Goal: Task Accomplishment & Management: Manage account settings

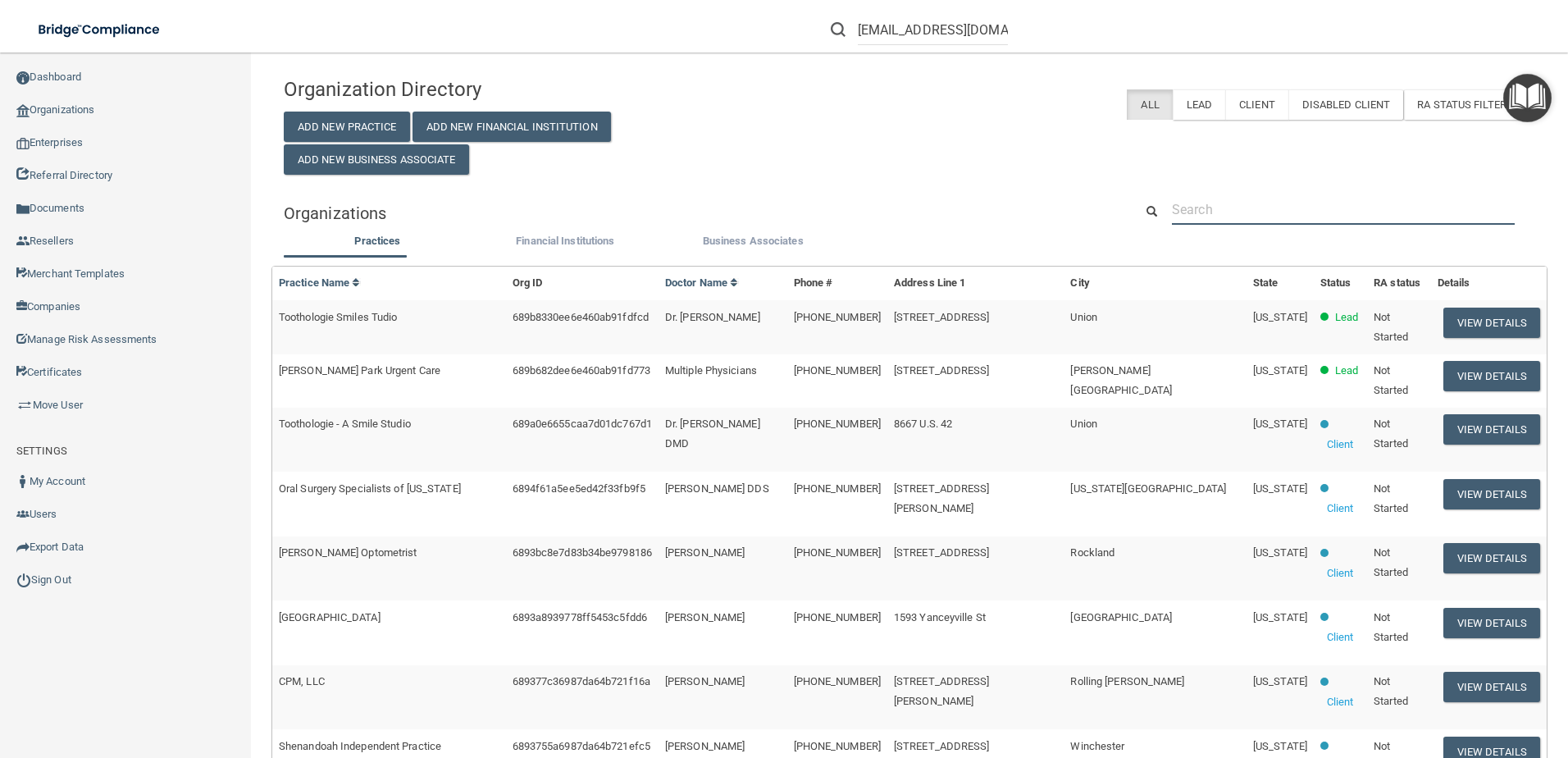
click at [1290, 207] on input "text" at bounding box center [1343, 209] width 342 height 30
paste input "RootCare Endodontics"
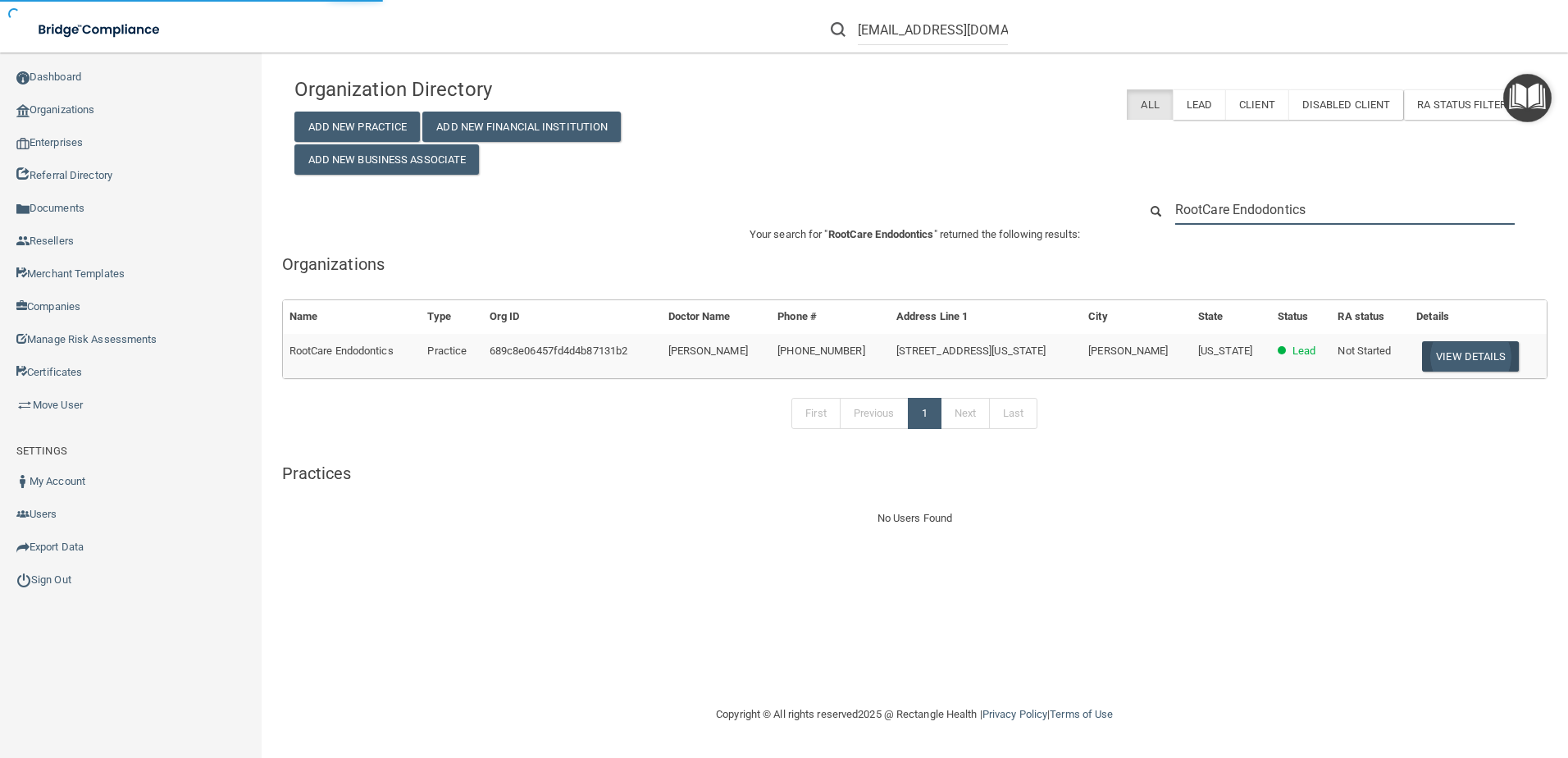
type input "RootCare Endodontics"
click at [1480, 361] on button "View Details" at bounding box center [1470, 356] width 97 height 30
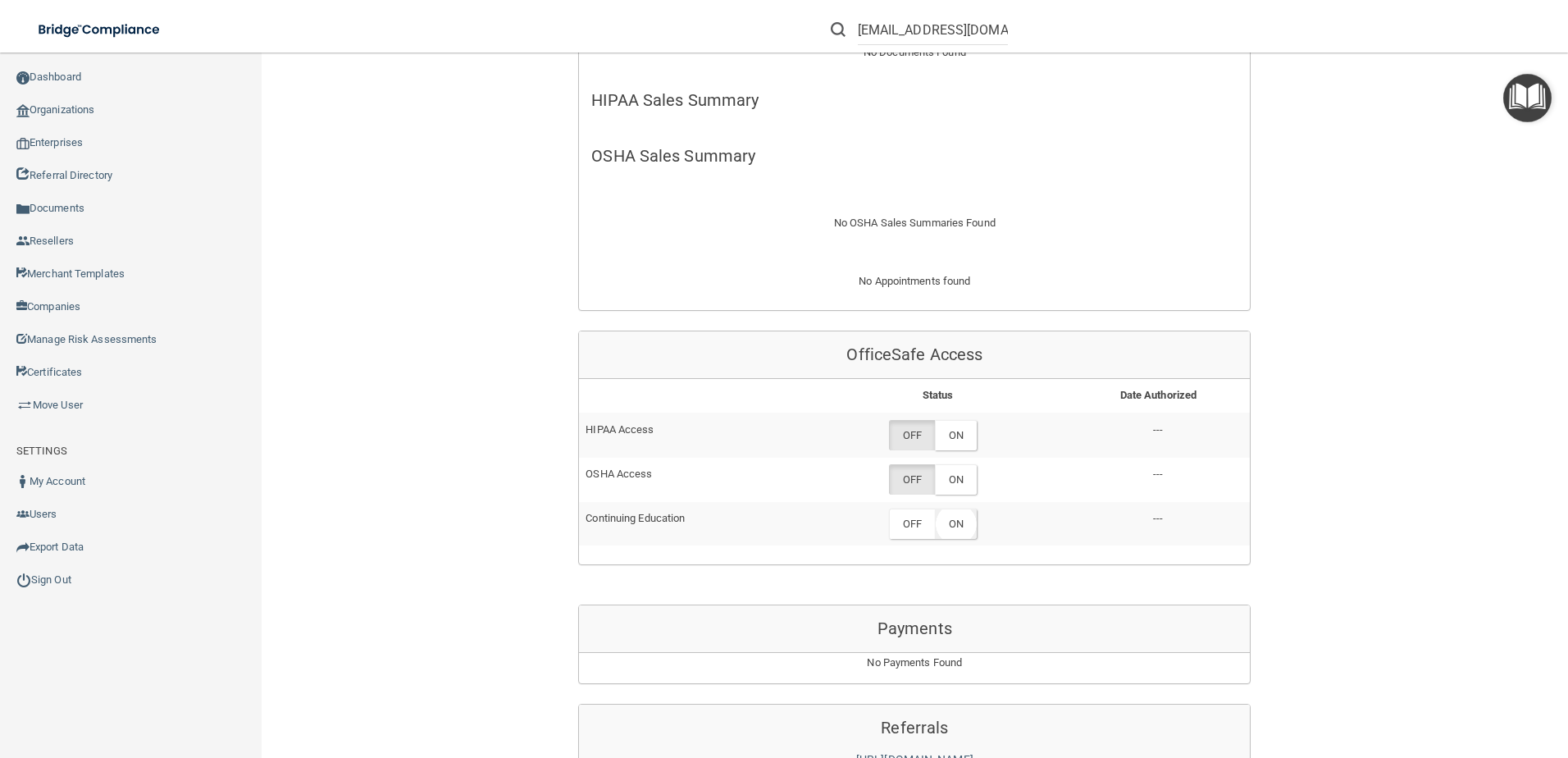
scroll to position [574, 0]
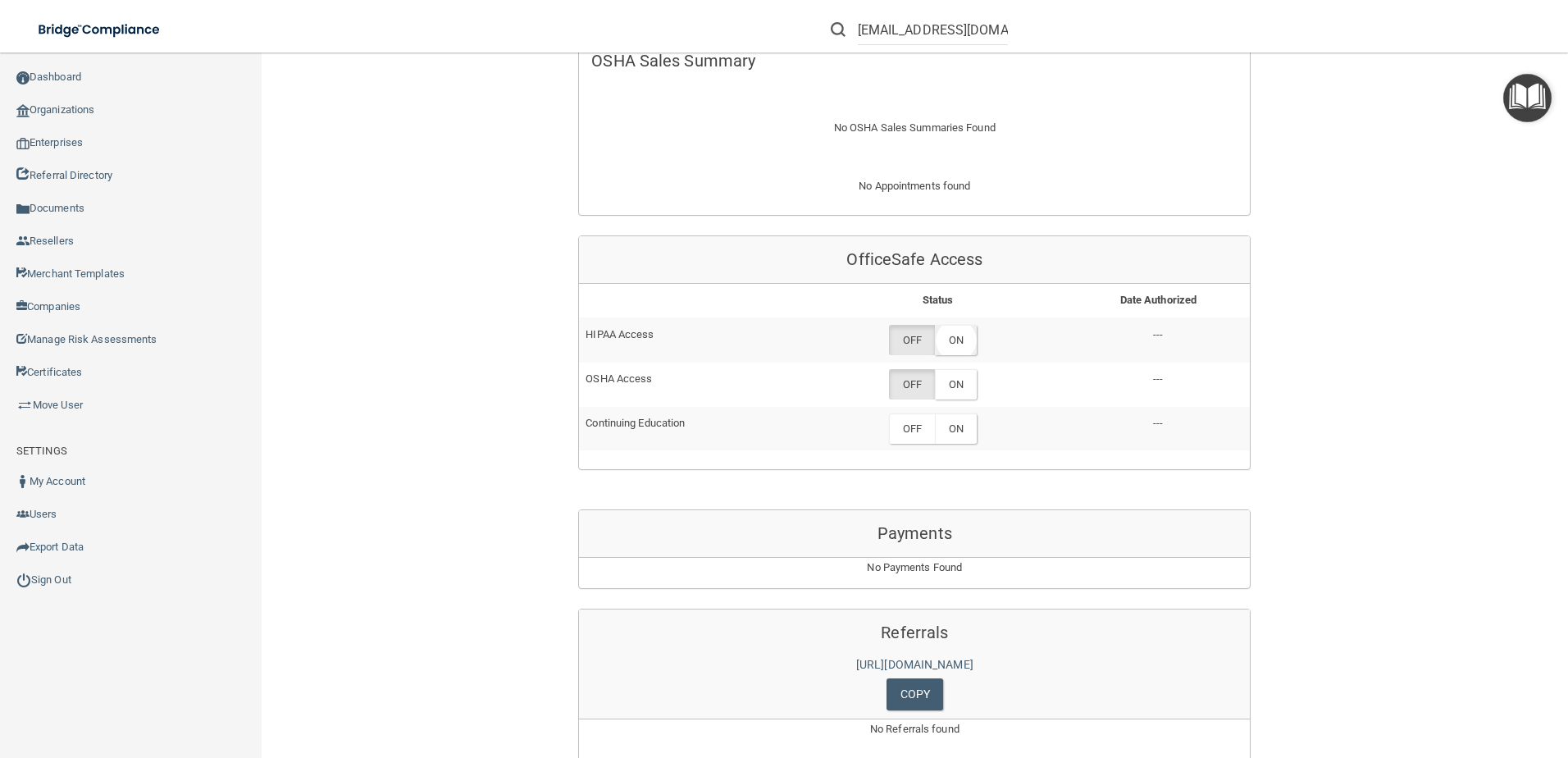
click at [950, 342] on label "ON" at bounding box center [956, 340] width 42 height 30
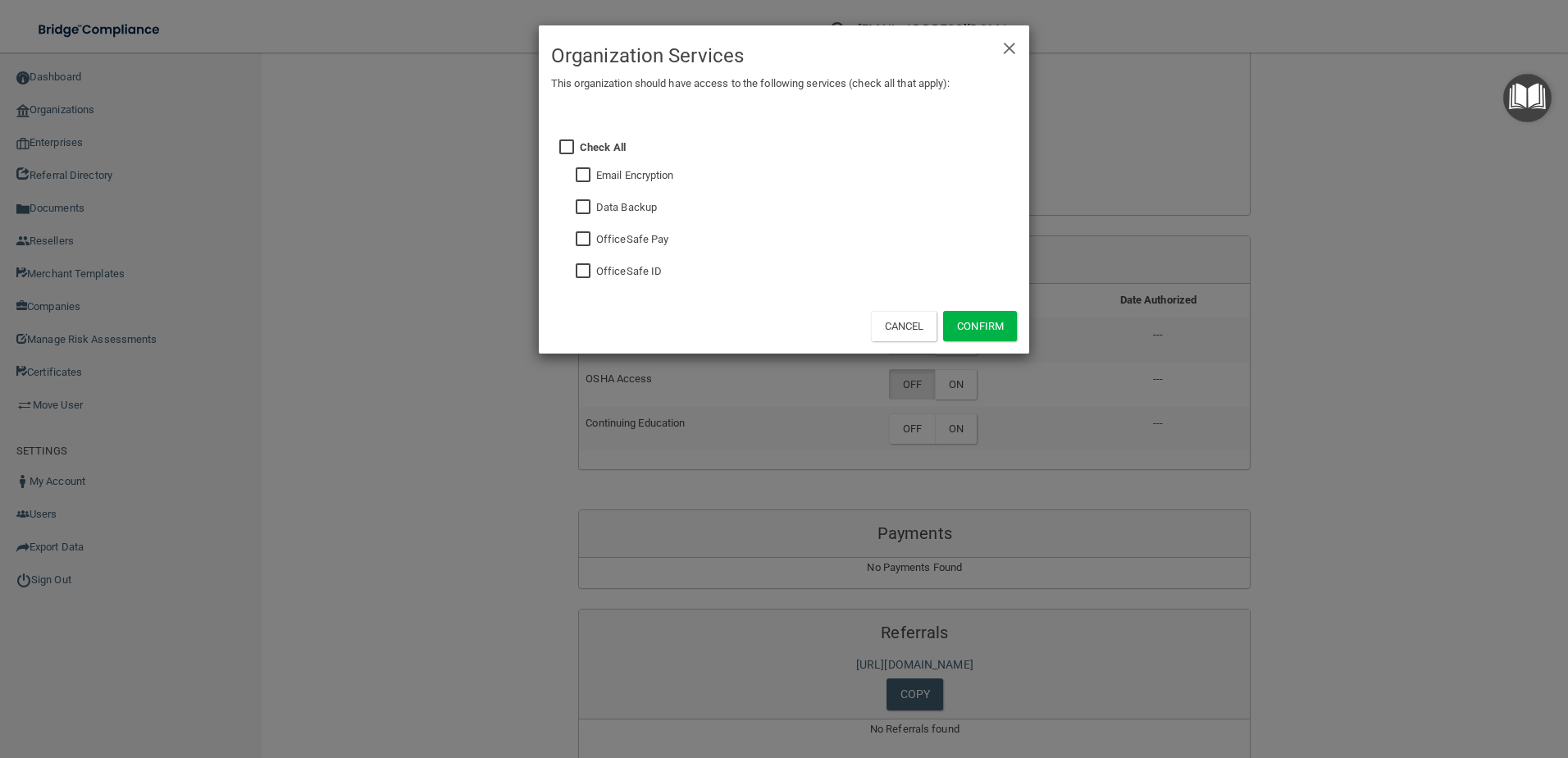
click at [589, 269] on input "checkbox" at bounding box center [585, 271] width 19 height 13
checkbox input "true"
click at [975, 321] on button "Confirm" at bounding box center [979, 325] width 74 height 30
click at [965, 395] on div "× Close Organization Services This organization should have access to the follo…" at bounding box center [784, 379] width 1568 height 758
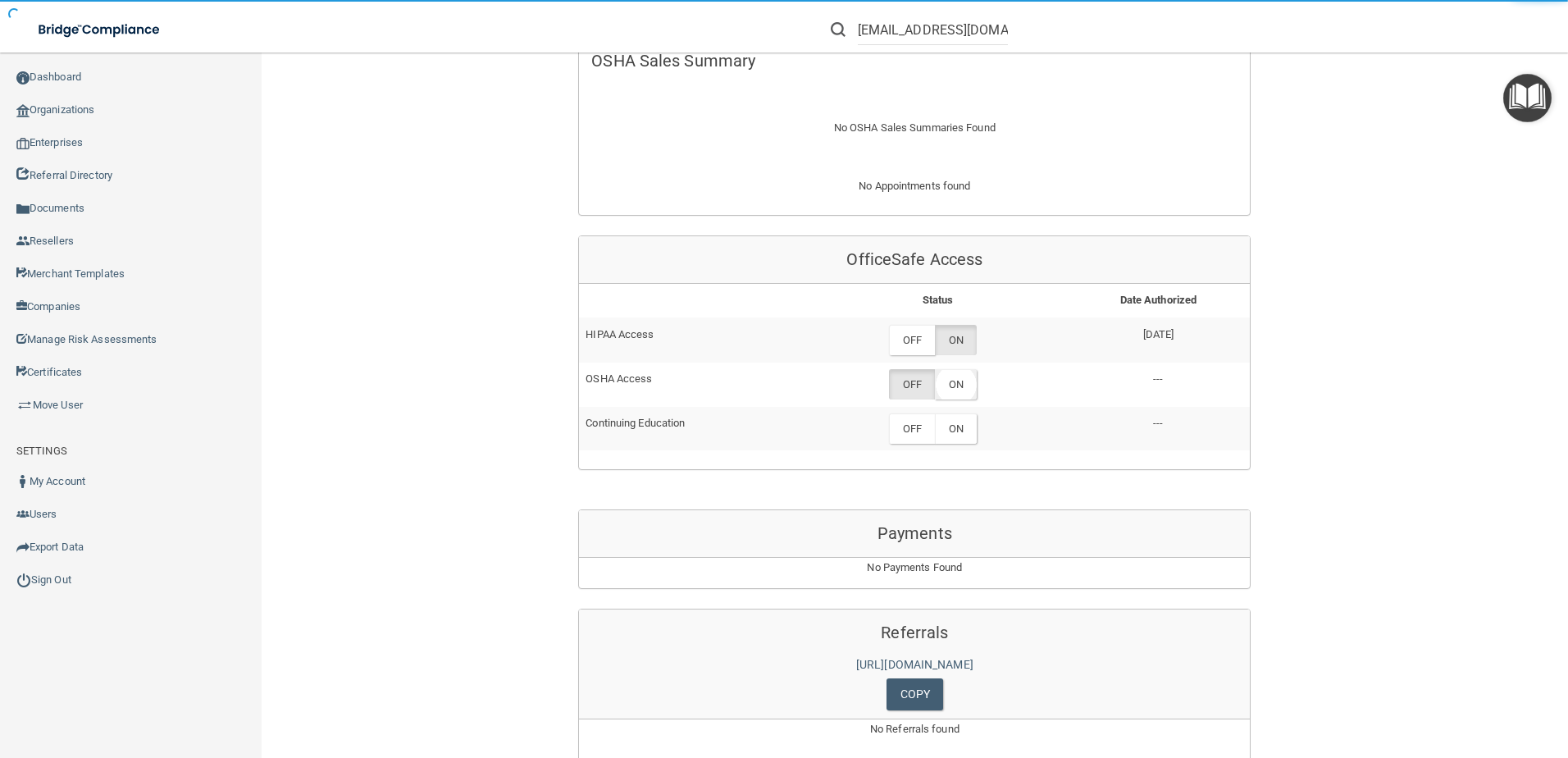
click at [962, 391] on label "ON" at bounding box center [956, 384] width 42 height 30
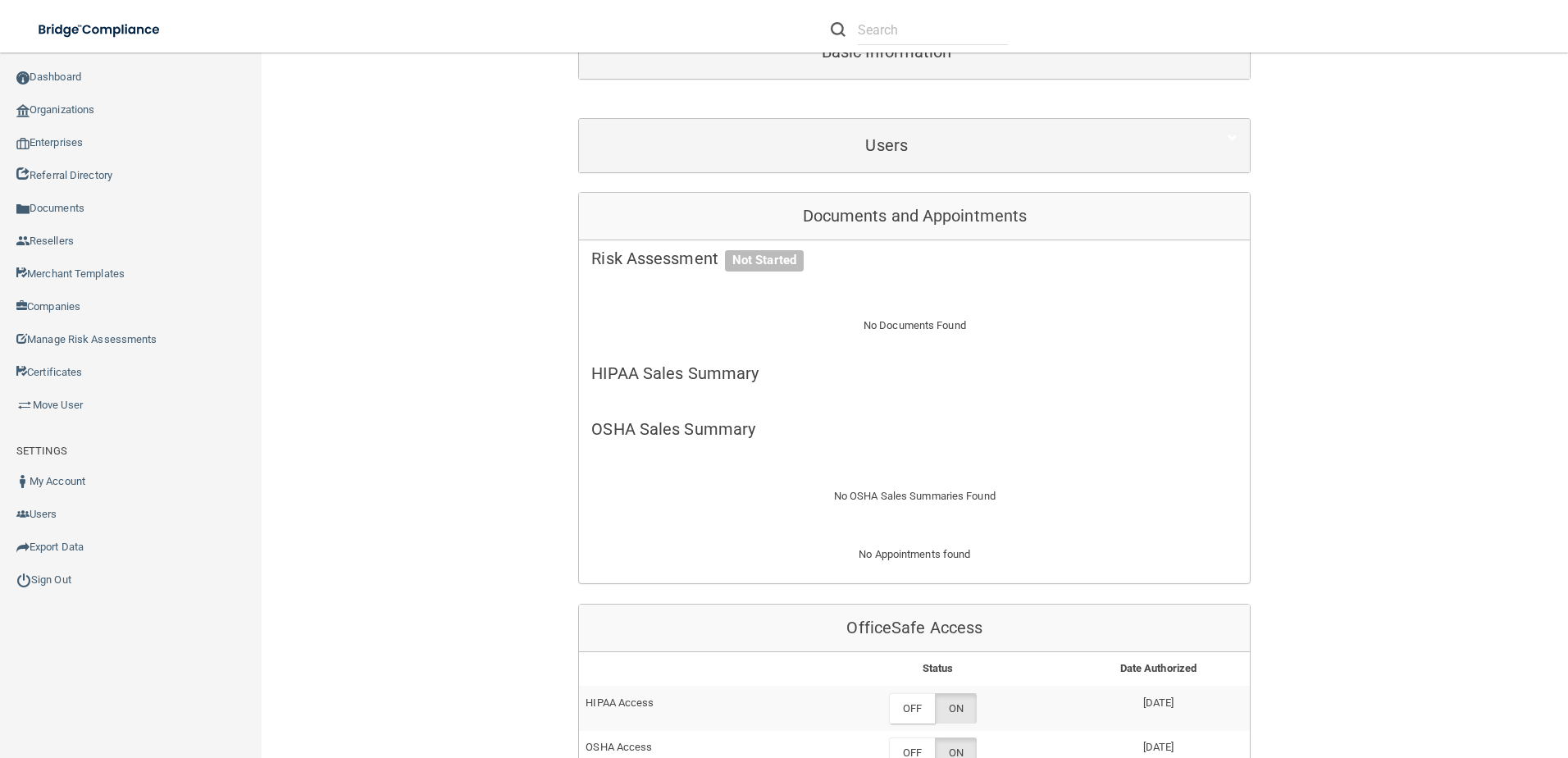
scroll to position [410, 0]
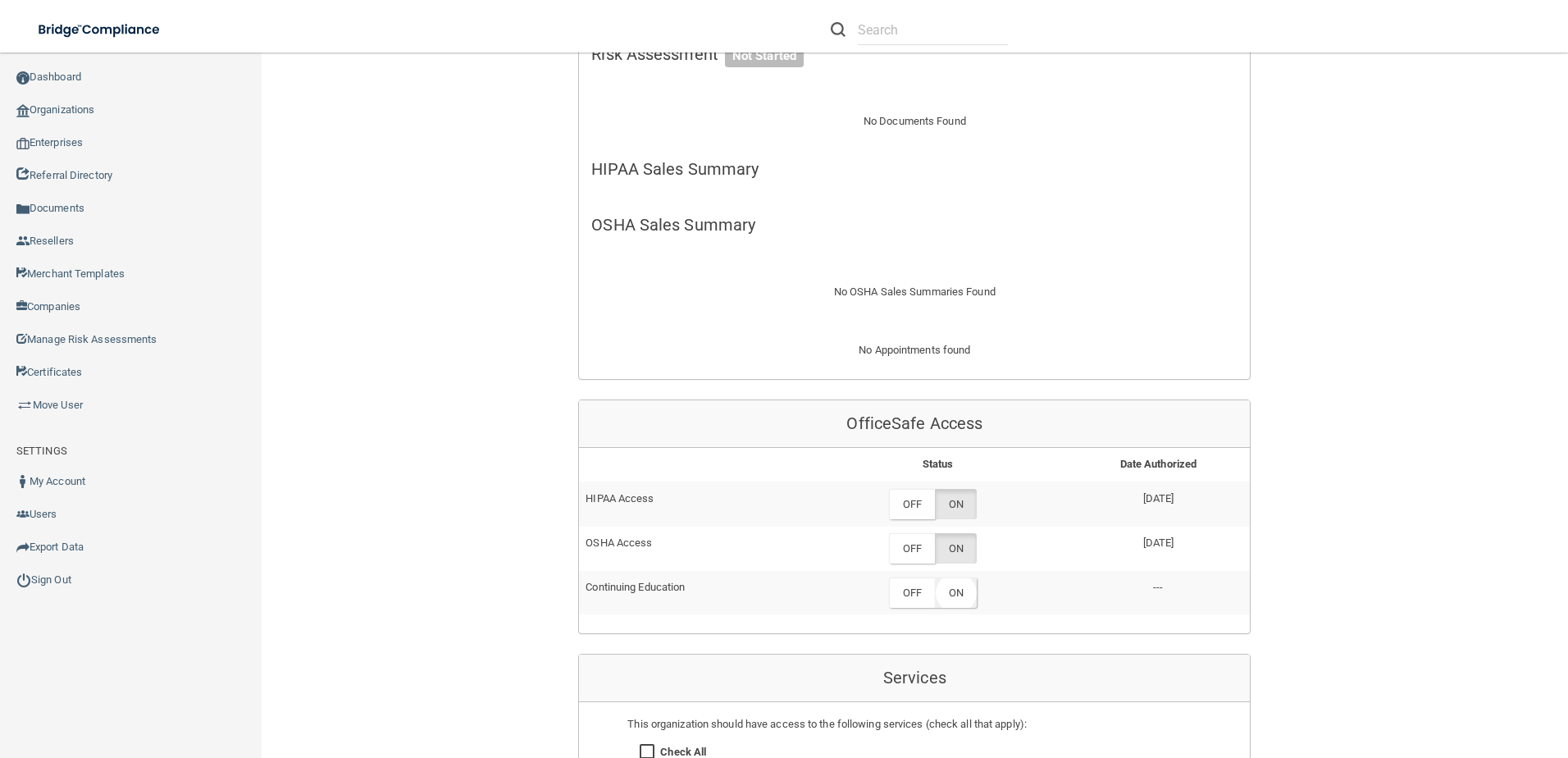
click at [957, 608] on label "ON" at bounding box center [956, 592] width 42 height 30
drag, startPoint x: 1445, startPoint y: 505, endPoint x: 1427, endPoint y: 504, distance: 18.0
click at [1445, 505] on div "Back Enterprise » Organization 689c8e06457fd4d4b87131b2 uuid: 9cc401ea-15ad-469…" at bounding box center [914, 500] width 1240 height 1684
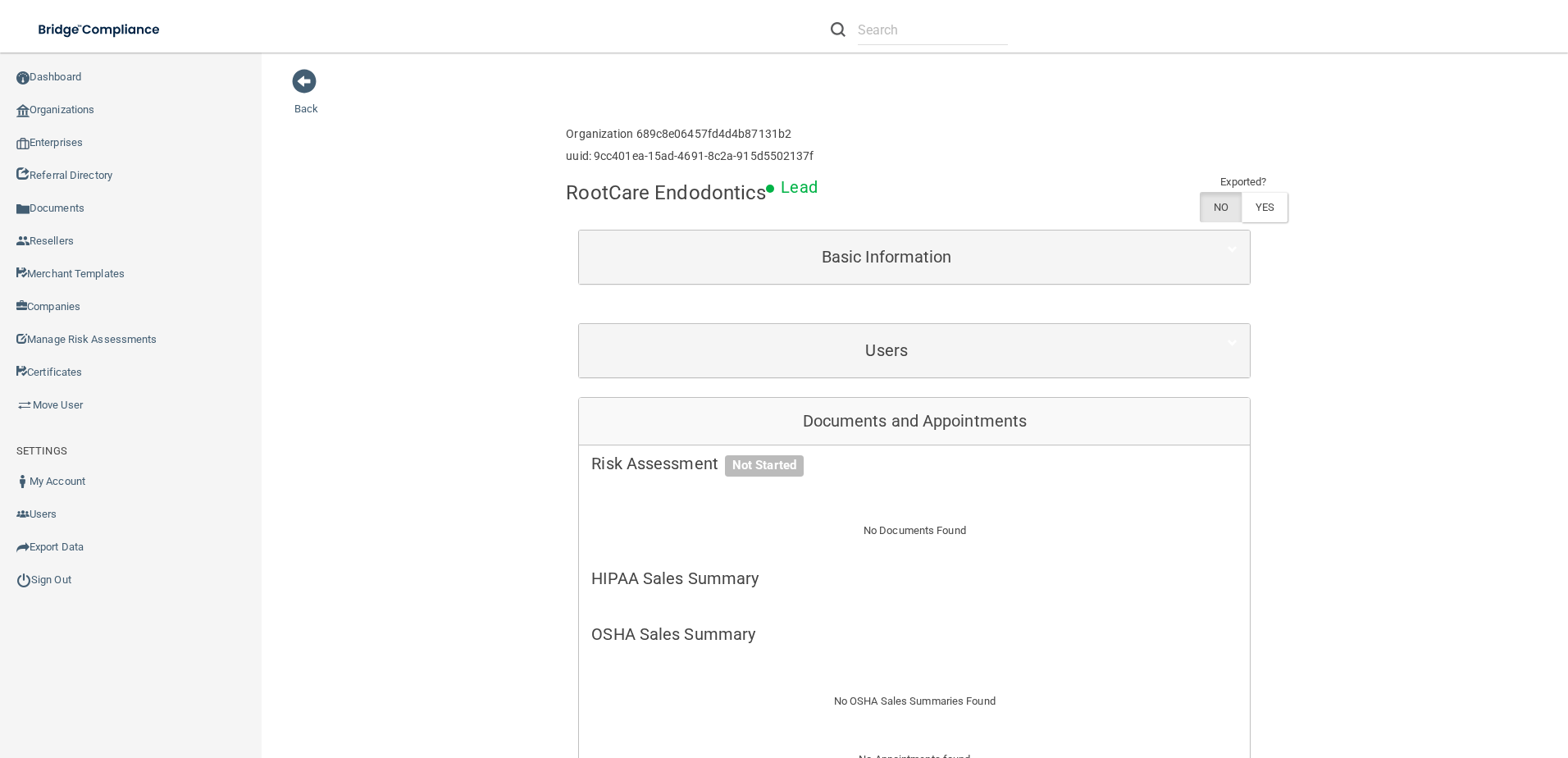
scroll to position [0, 0]
click at [46, 106] on link "Organizations" at bounding box center [131, 110] width 263 height 33
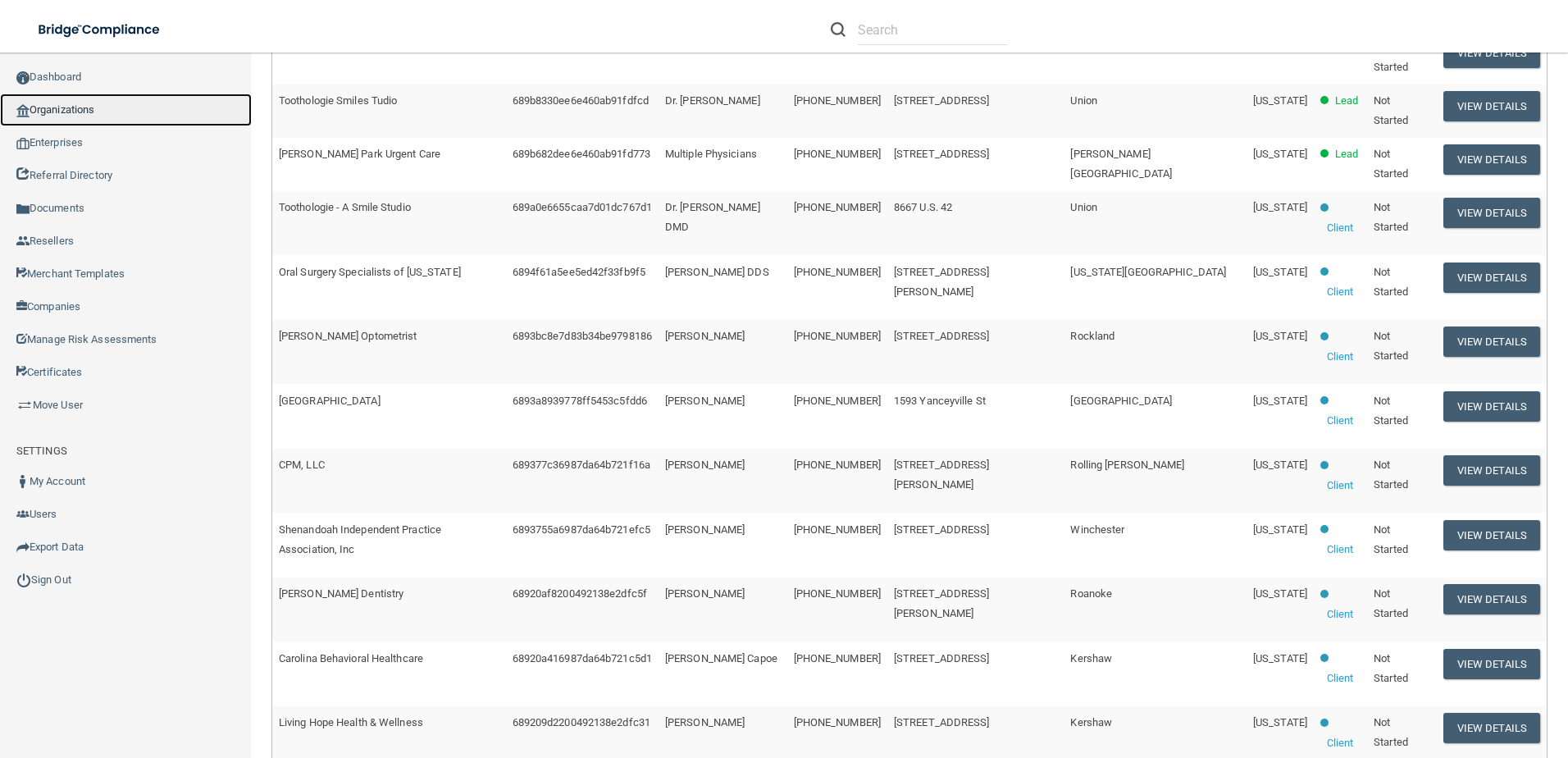
scroll to position [77, 0]
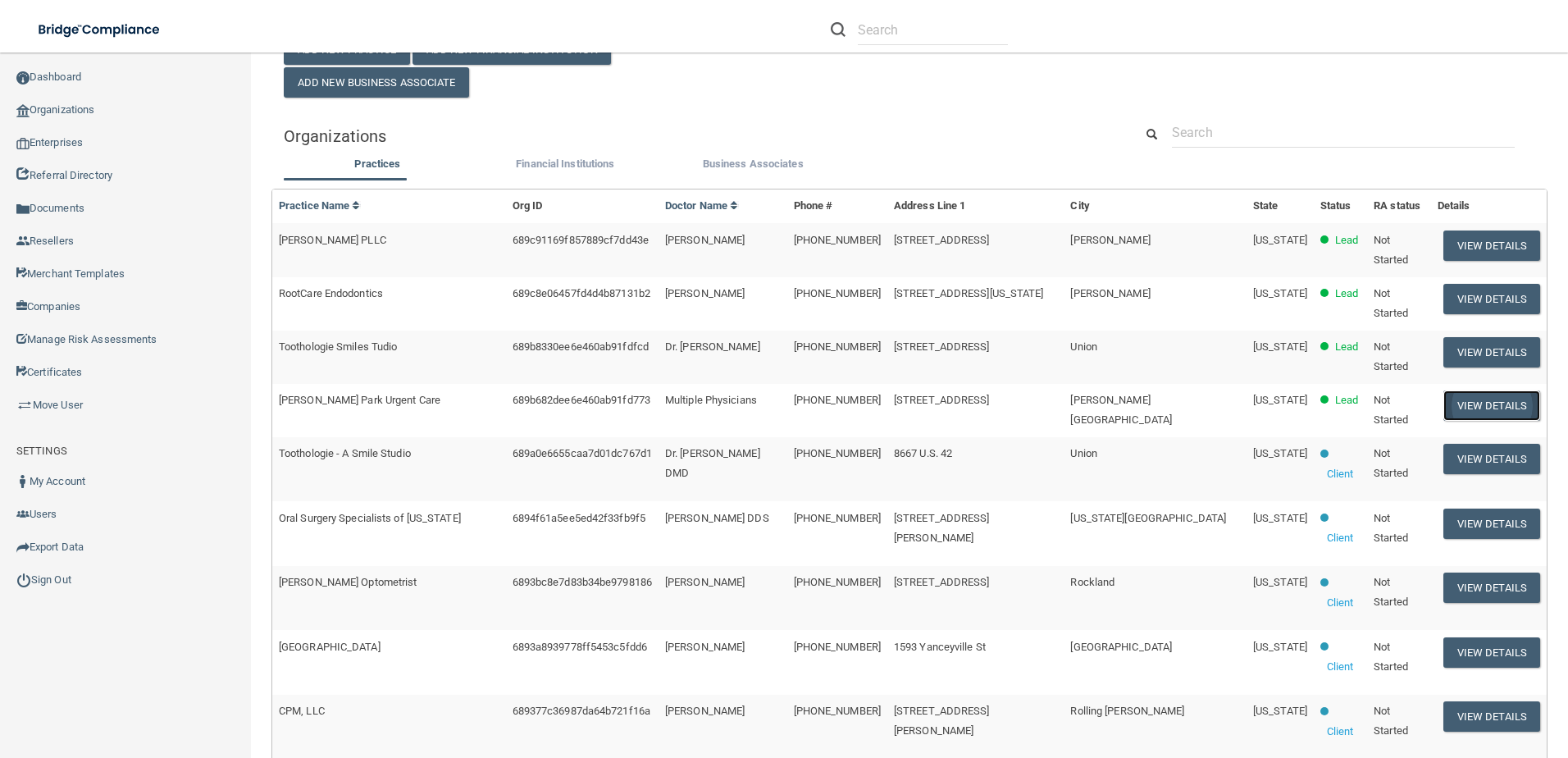
click at [1493, 390] on button "View Details" at bounding box center [1491, 405] width 97 height 30
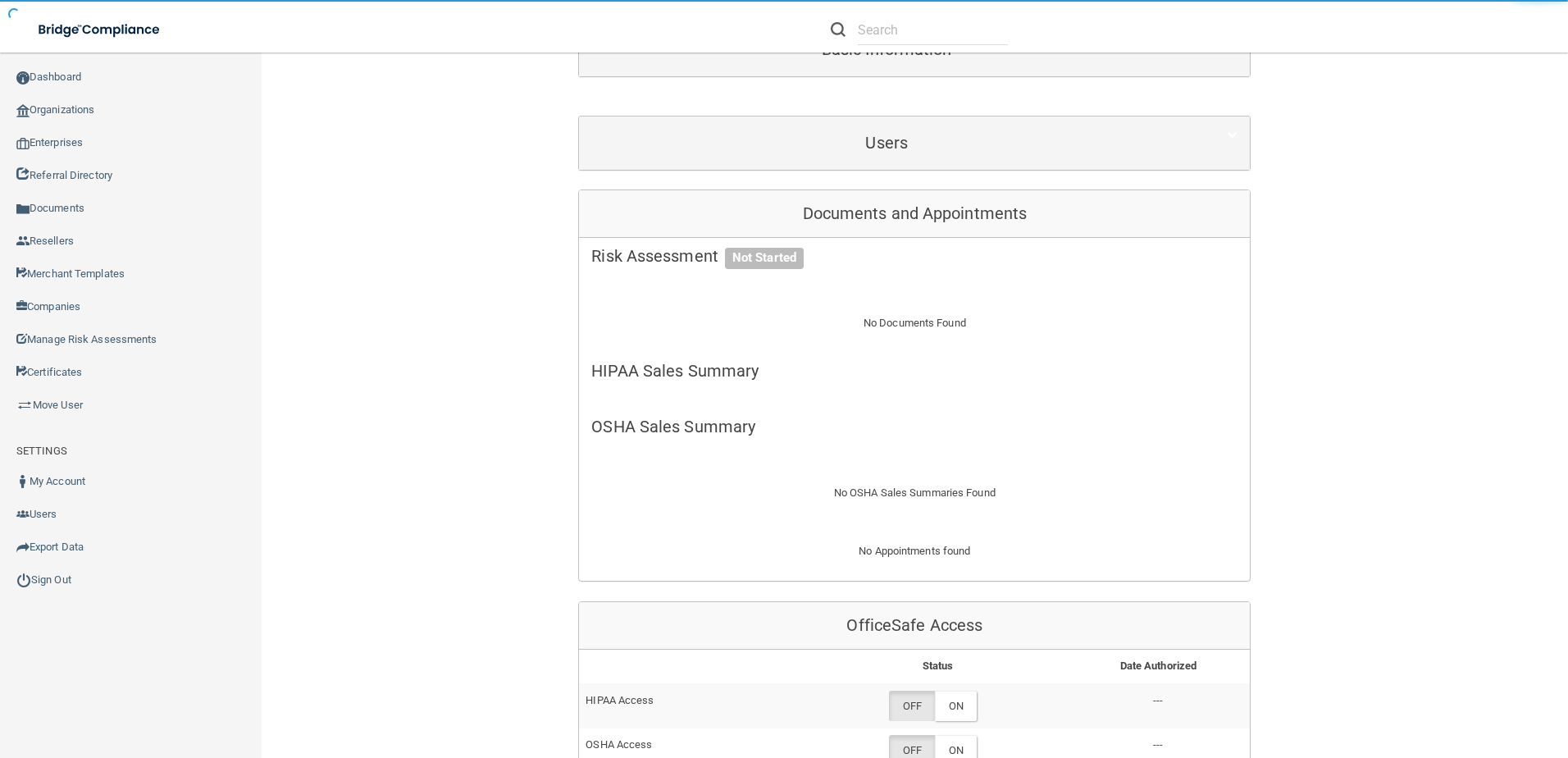
scroll to position [487, 0]
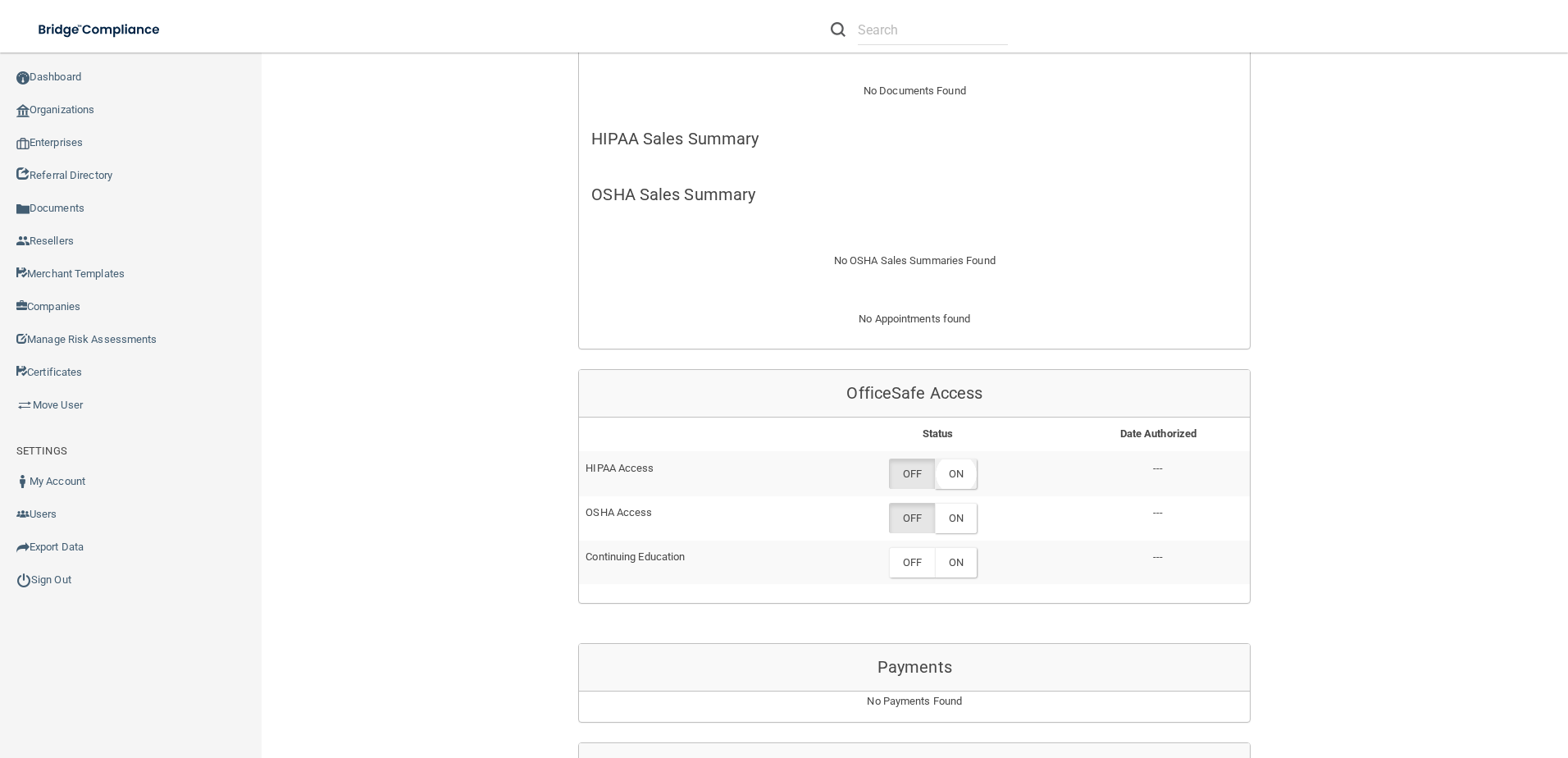
click at [949, 459] on label "ON" at bounding box center [956, 473] width 42 height 30
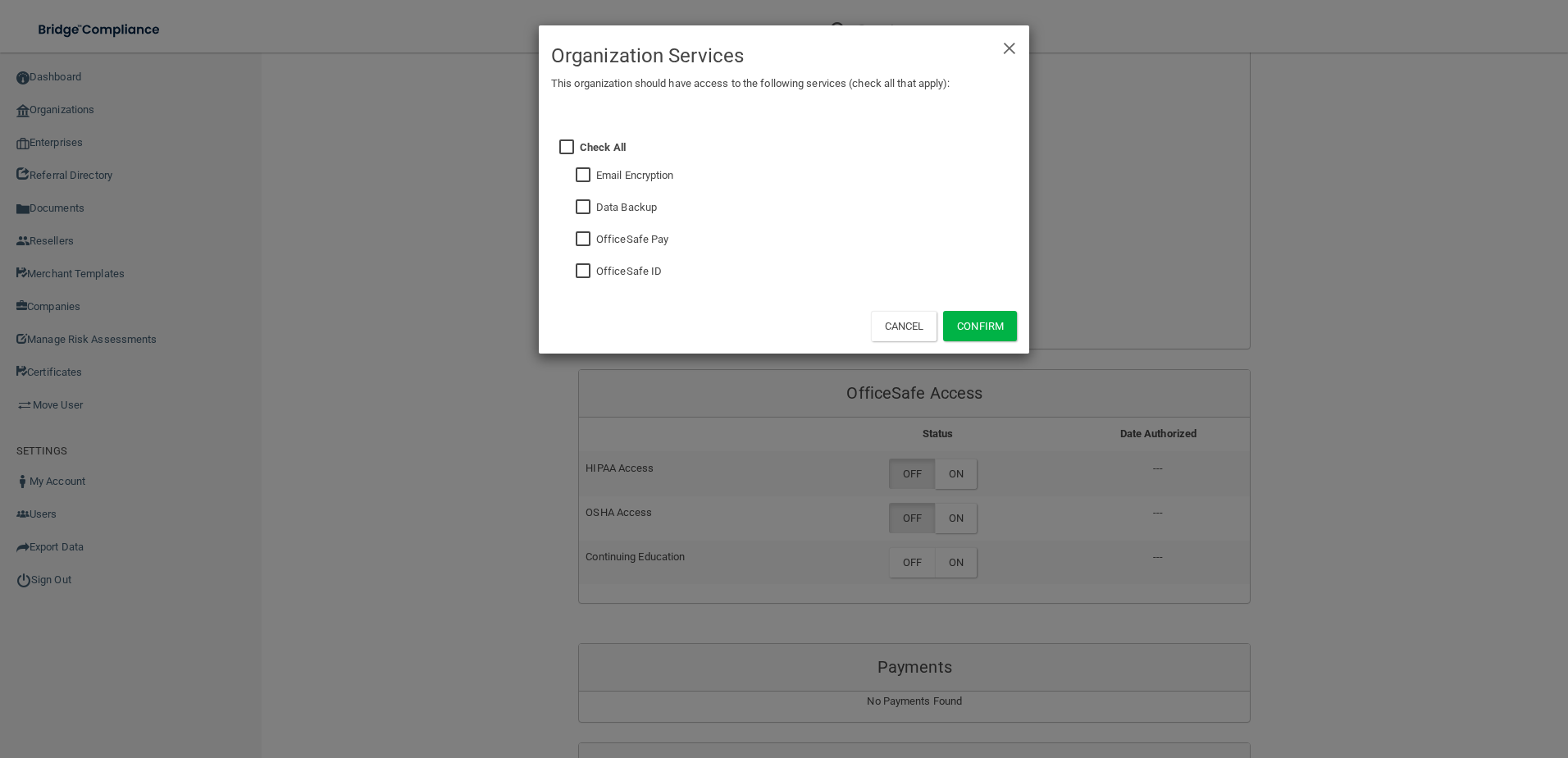
click at [582, 282] on fieldset "OfficeSafe ID" at bounding box center [797, 269] width 437 height 32
click at [581, 276] on input "checkbox" at bounding box center [585, 271] width 19 height 13
checkbox input "true"
click at [980, 312] on button "Confirm" at bounding box center [979, 325] width 74 height 30
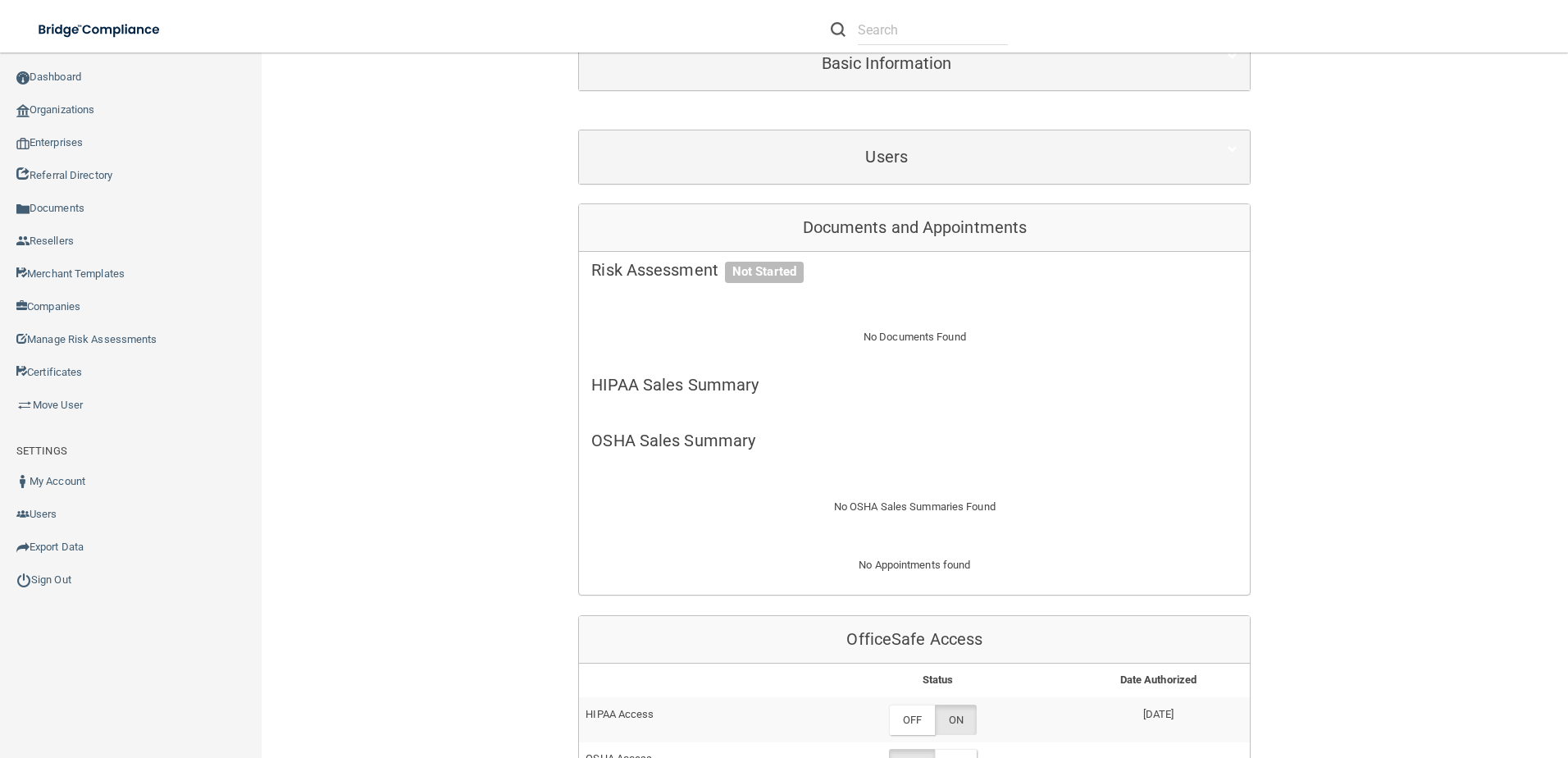
scroll to position [410, 0]
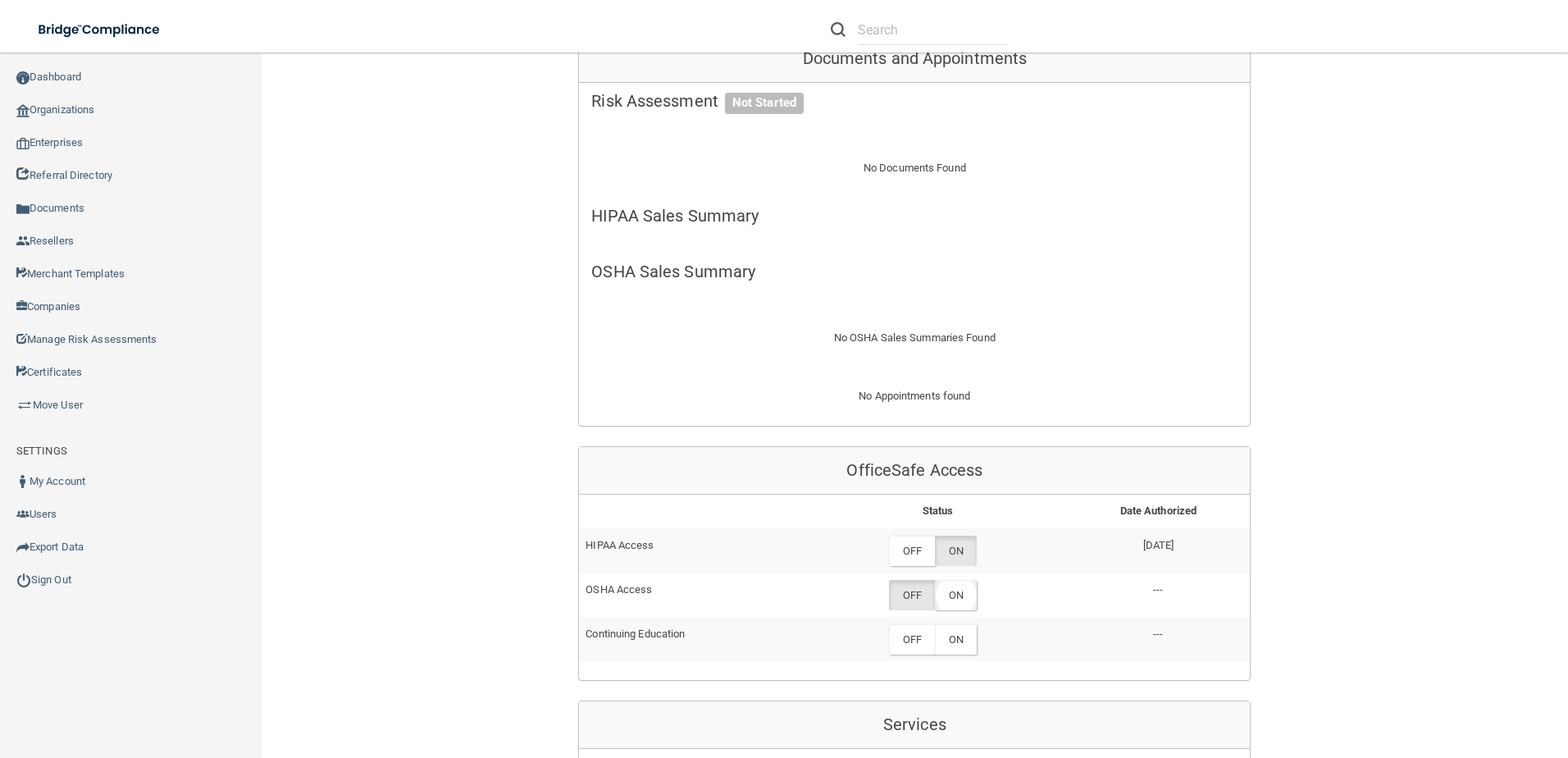
click at [940, 579] on label "ON" at bounding box center [956, 594] width 42 height 30
click at [87, 95] on link "Organizations" at bounding box center [131, 110] width 263 height 33
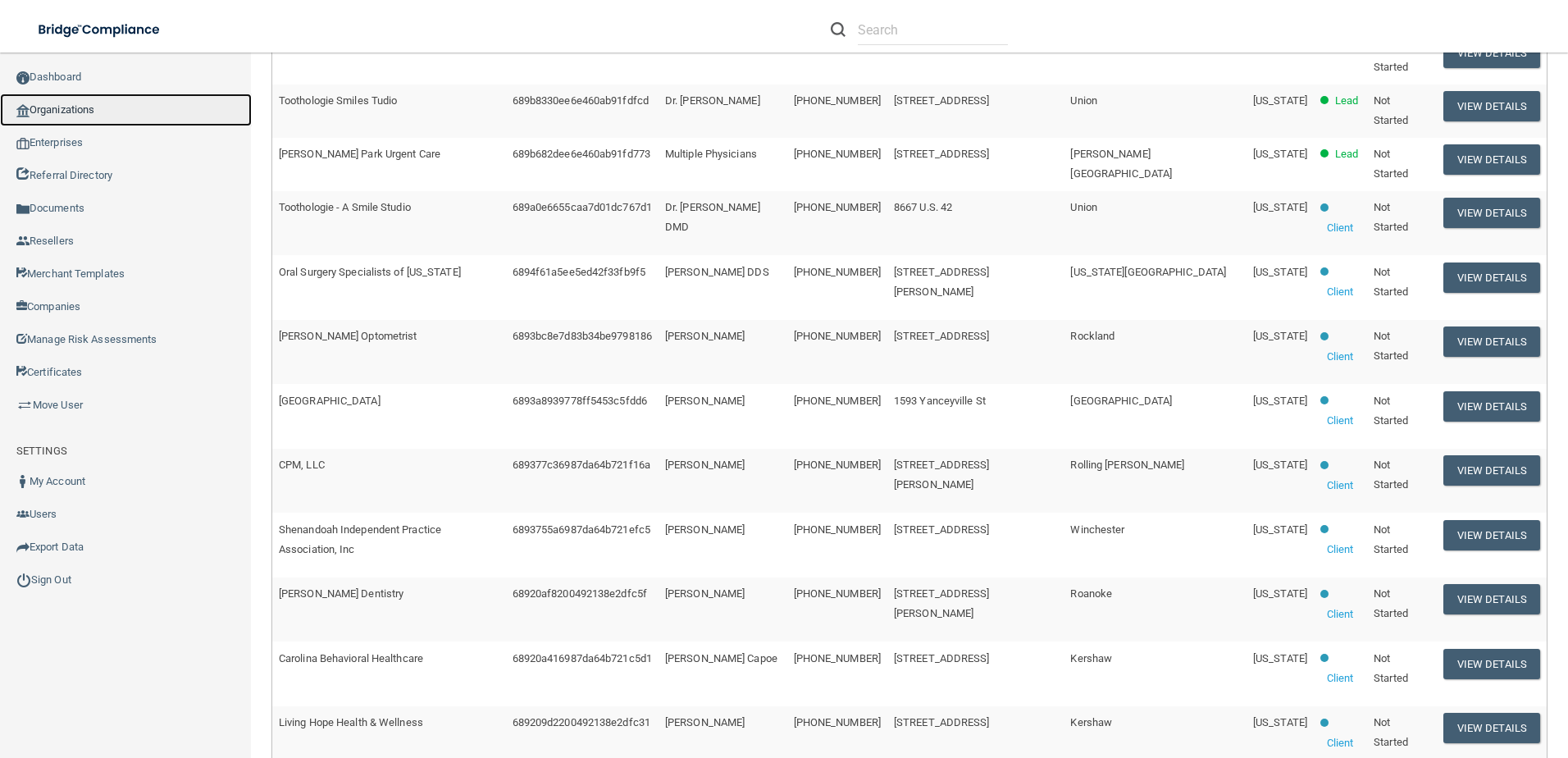
scroll to position [159, 0]
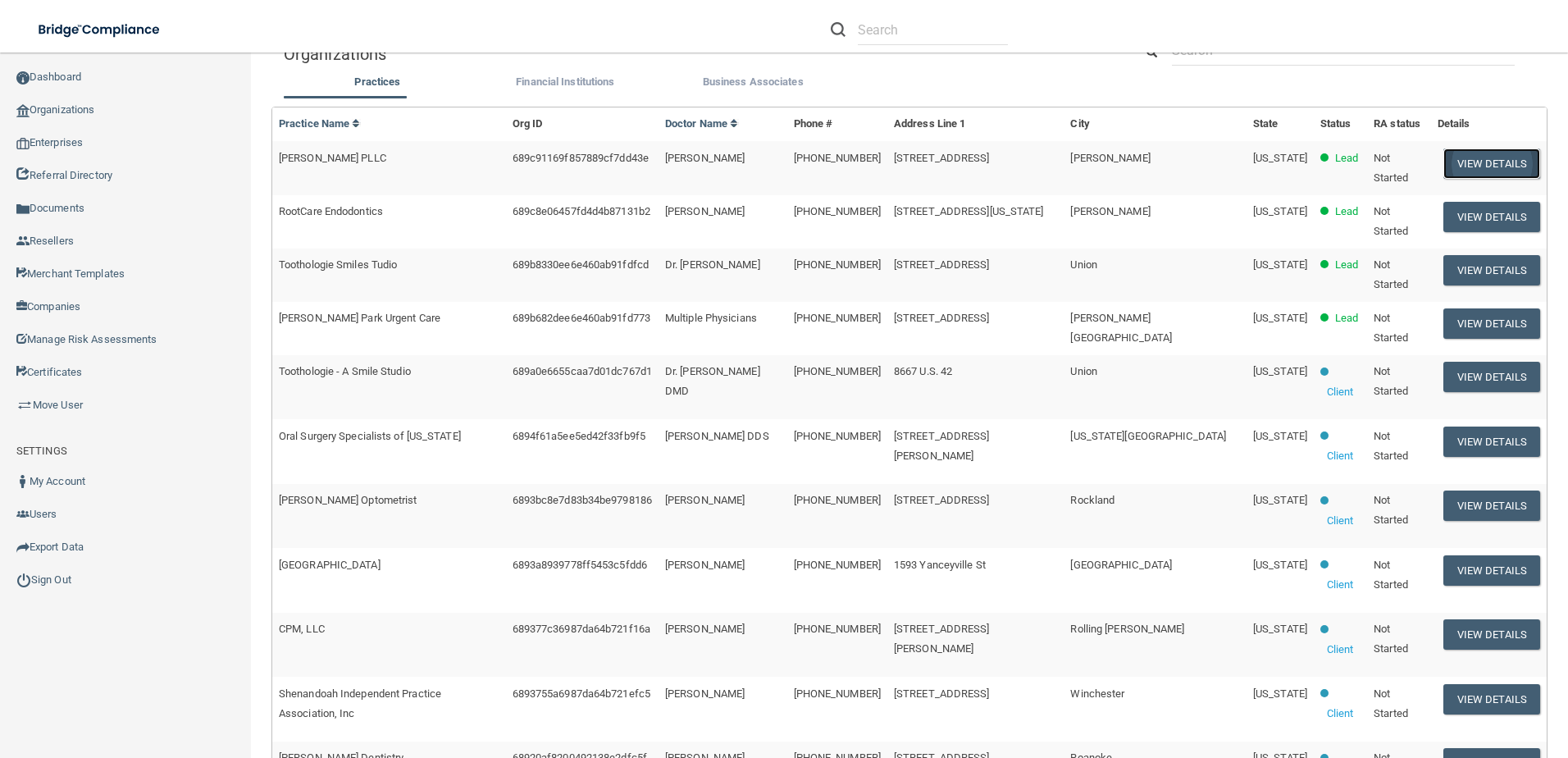
click at [1443, 169] on button "View Details" at bounding box center [1491, 163] width 97 height 30
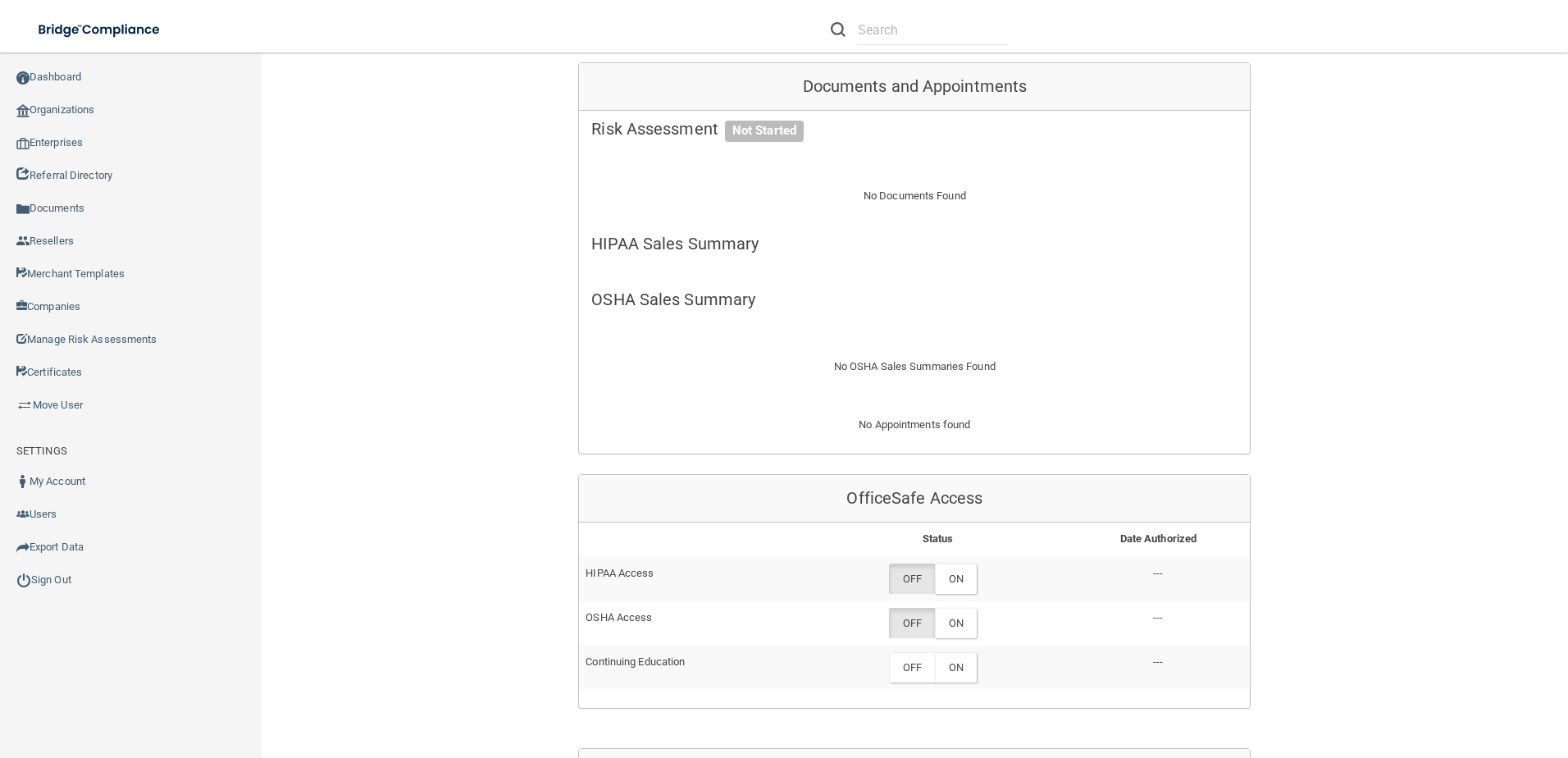
scroll to position [569, 0]
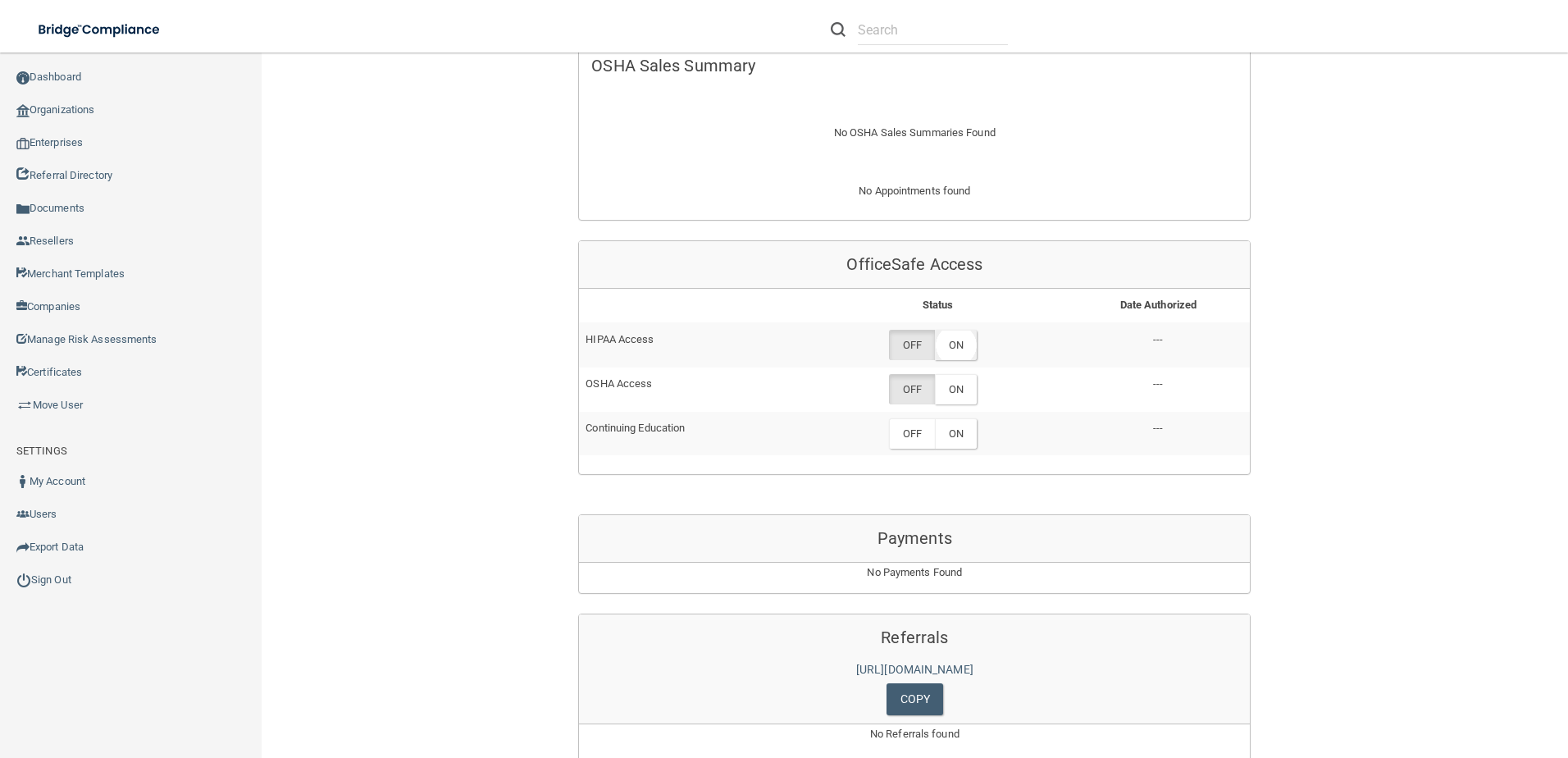
click at [953, 341] on label "ON" at bounding box center [956, 344] width 42 height 30
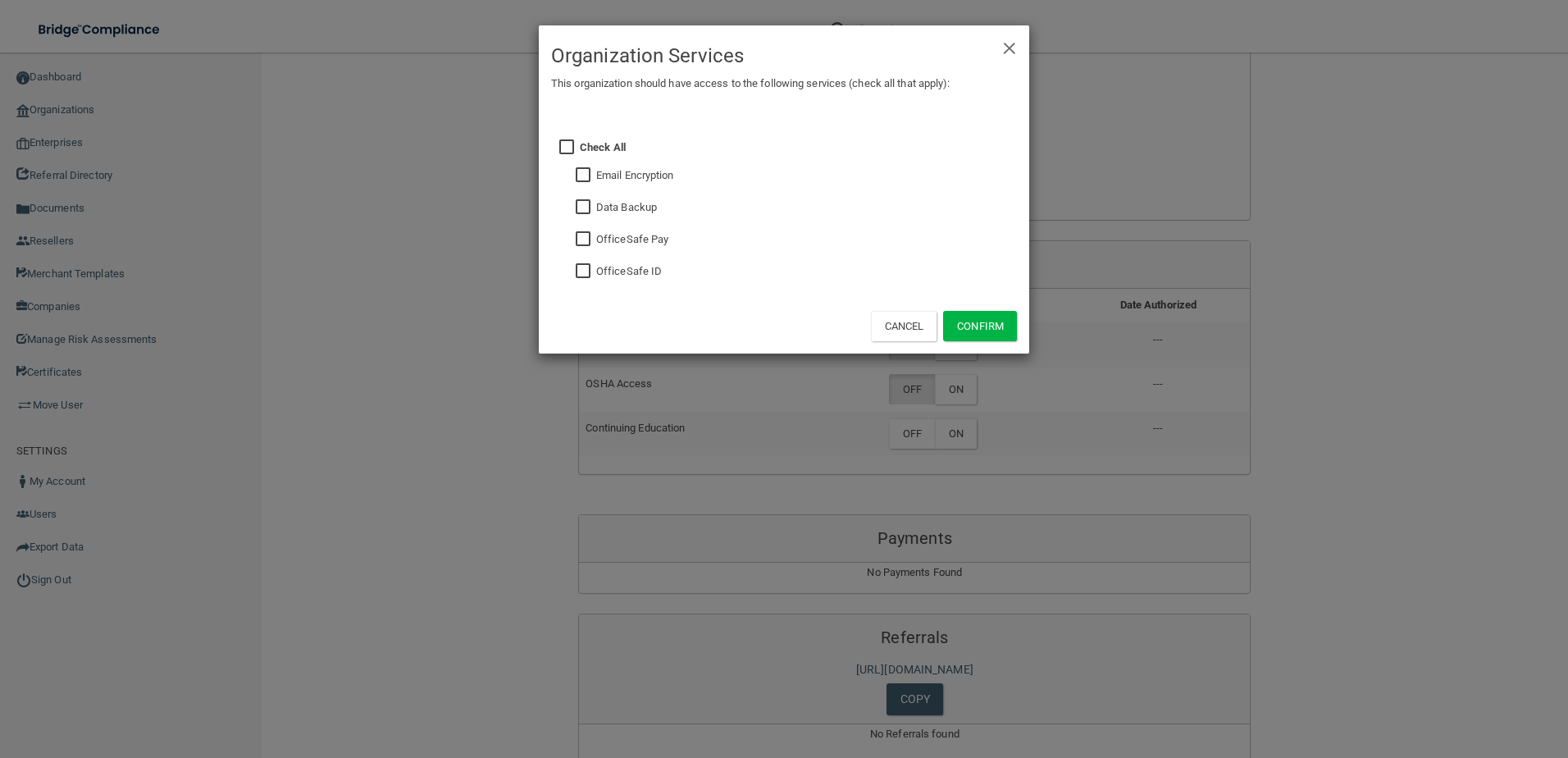
click at [589, 271] on input "checkbox" at bounding box center [585, 271] width 19 height 13
checkbox input "true"
click at [975, 320] on button "Confirm" at bounding box center [979, 325] width 74 height 30
click at [938, 405] on div "× Close Organization Services This organization should have access to the follo…" at bounding box center [784, 379] width 1568 height 758
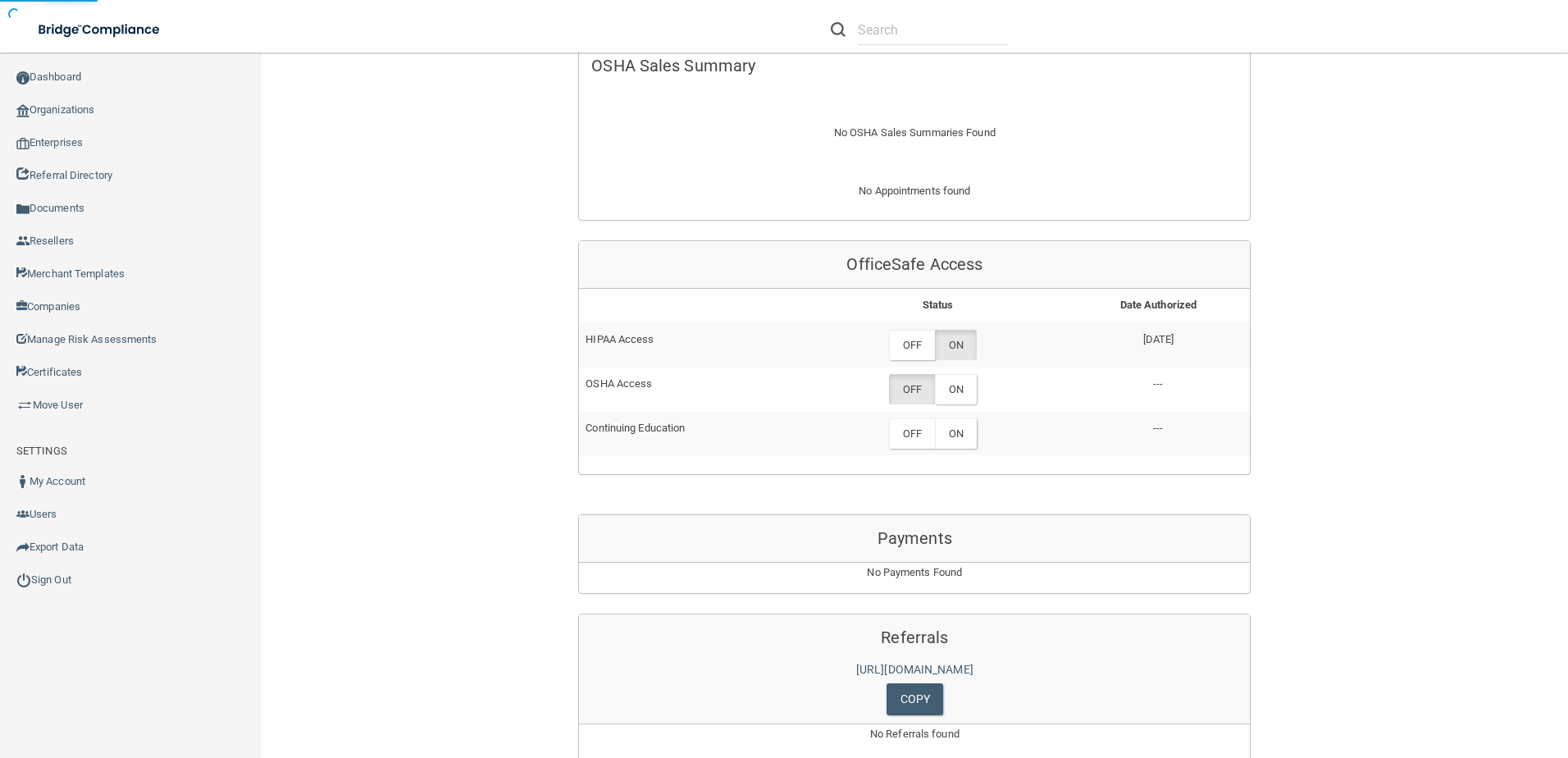
click at [952, 388] on label "ON" at bounding box center [956, 388] width 42 height 30
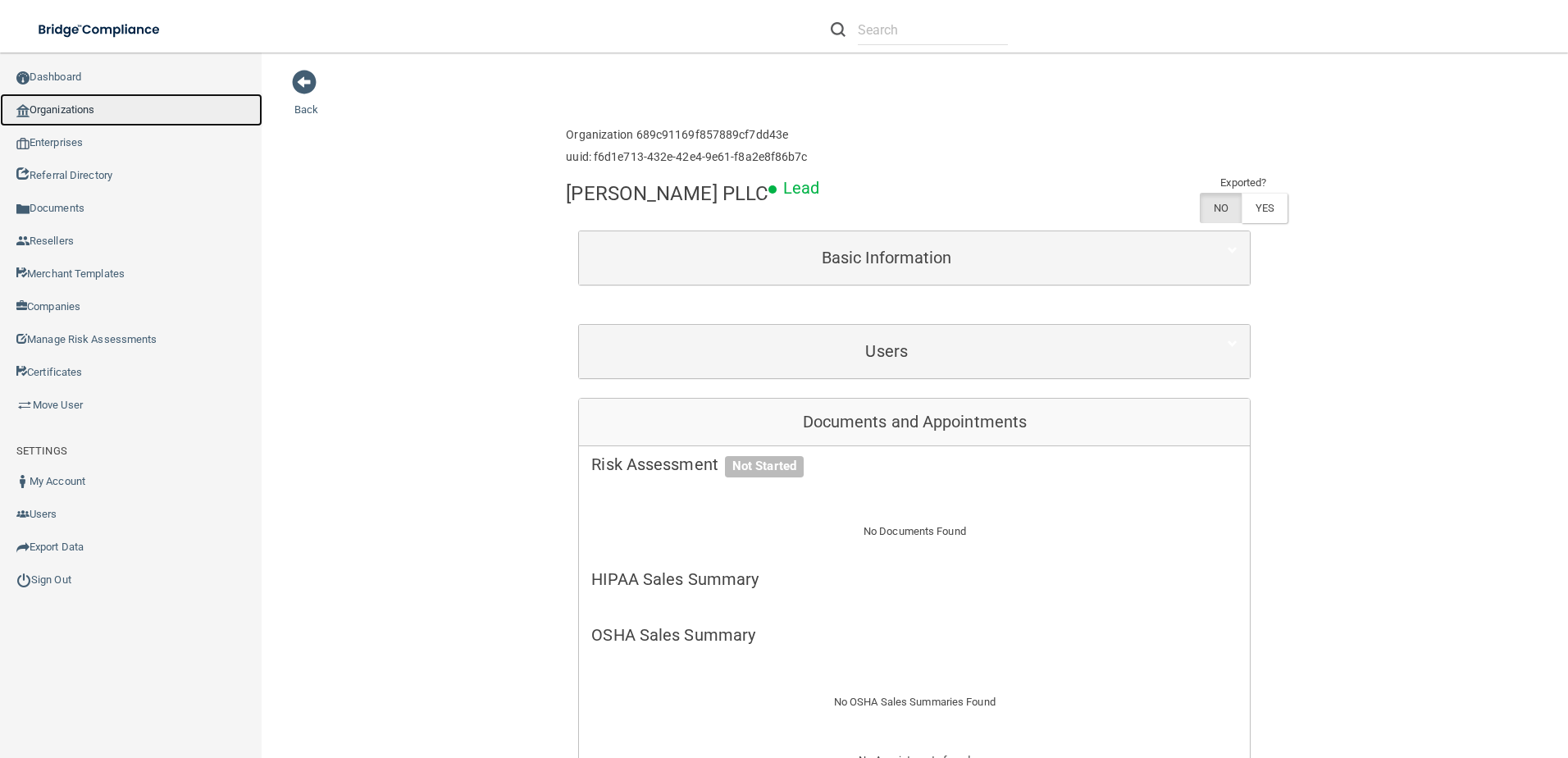
click at [100, 96] on link "Organizations" at bounding box center [131, 110] width 263 height 33
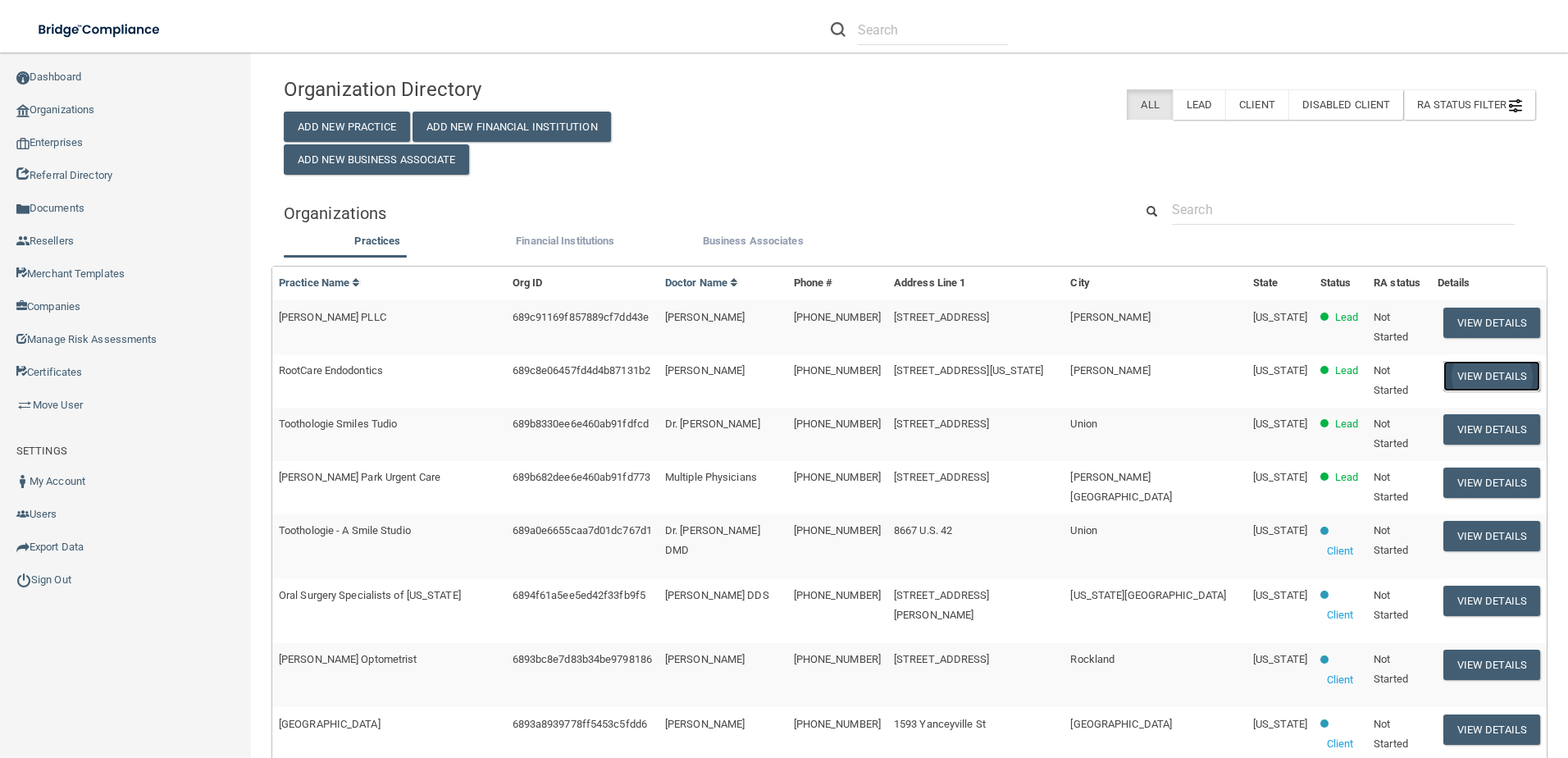
click at [1466, 363] on button "View Details" at bounding box center [1491, 375] width 97 height 30
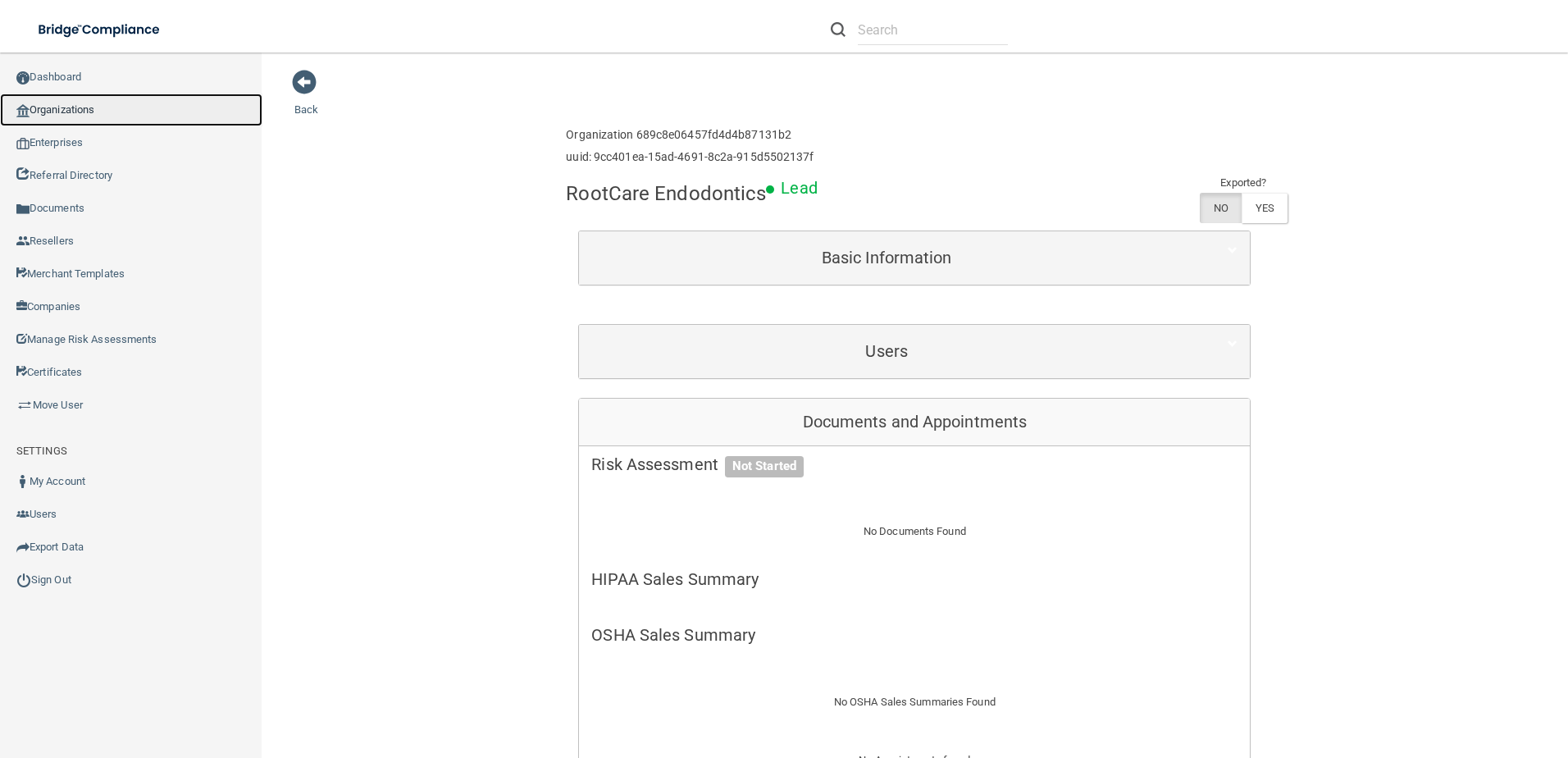
click at [106, 102] on link "Organizations" at bounding box center [131, 110] width 263 height 33
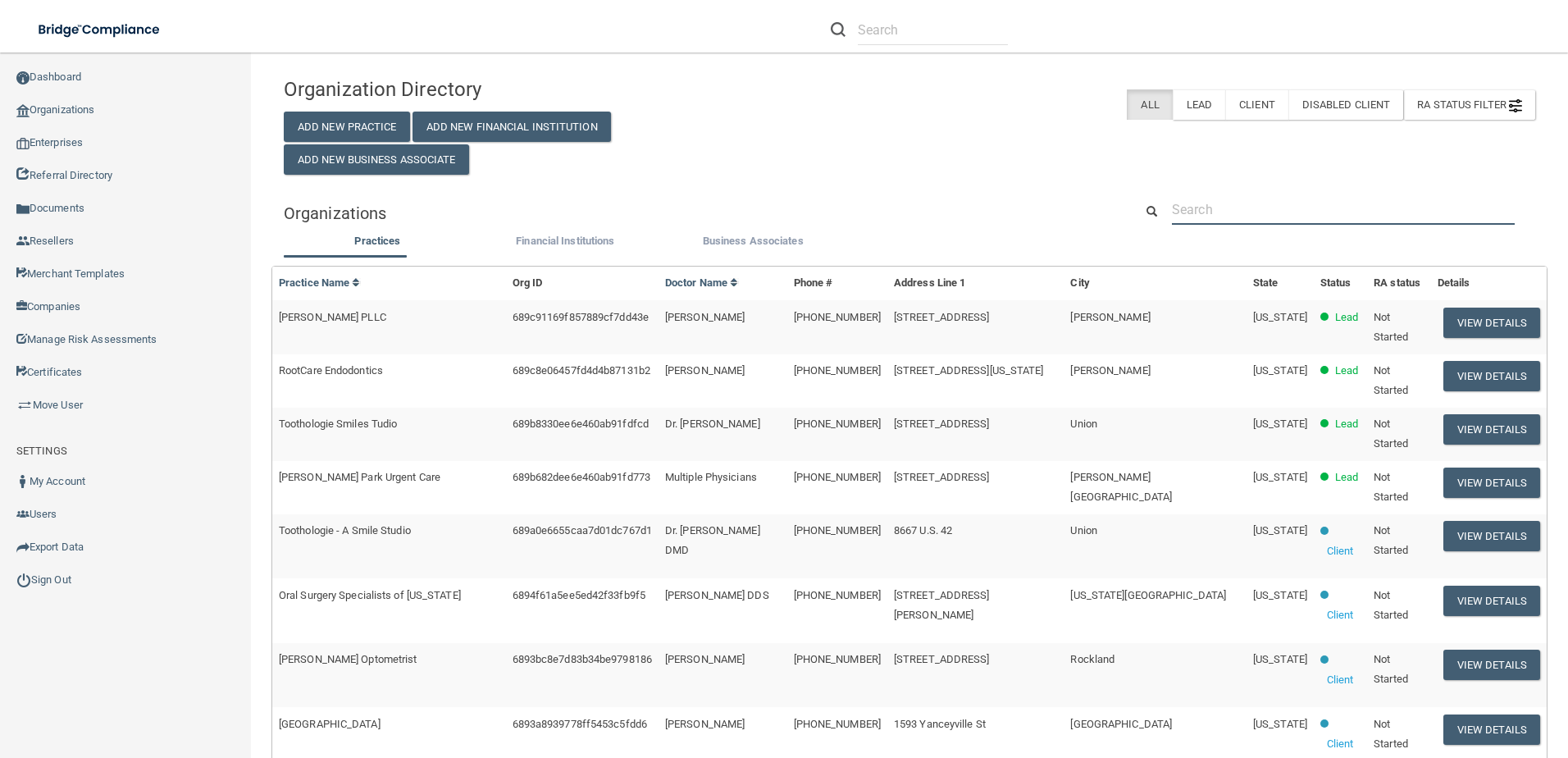
click at [1209, 211] on input "text" at bounding box center [1343, 209] width 342 height 30
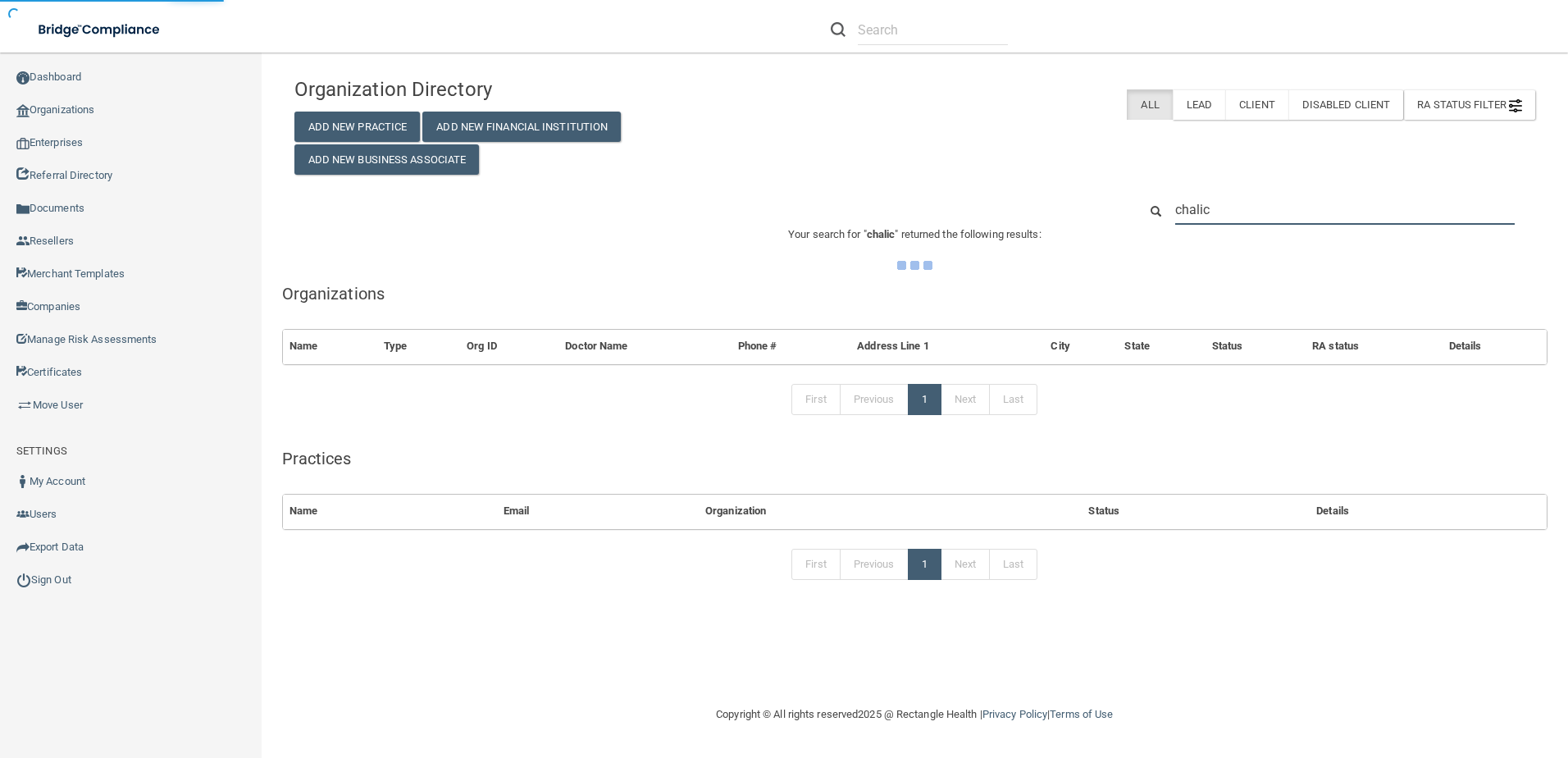
type input "chalice"
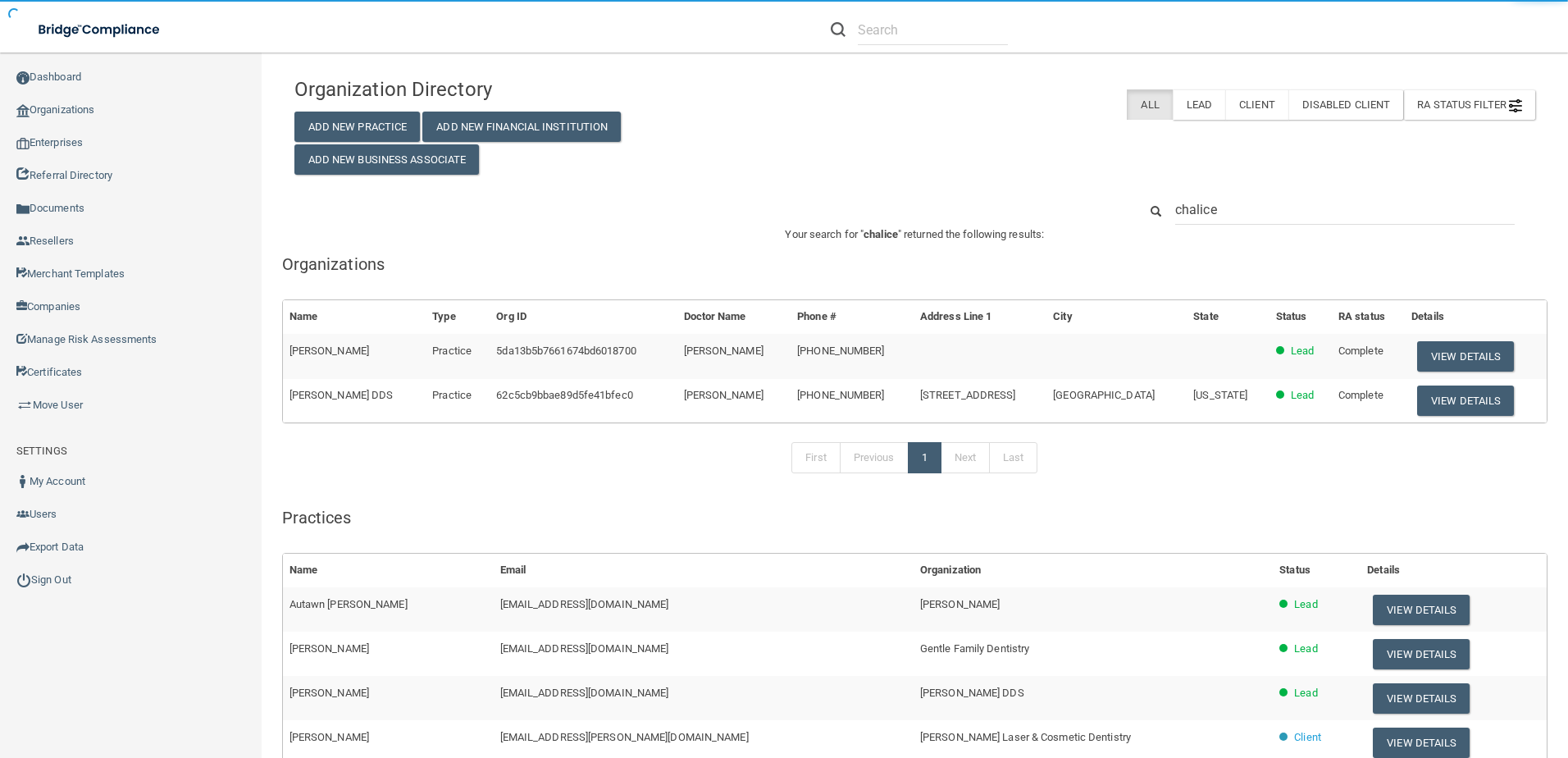
click at [1442, 395] on button "View Details" at bounding box center [1465, 400] width 97 height 30
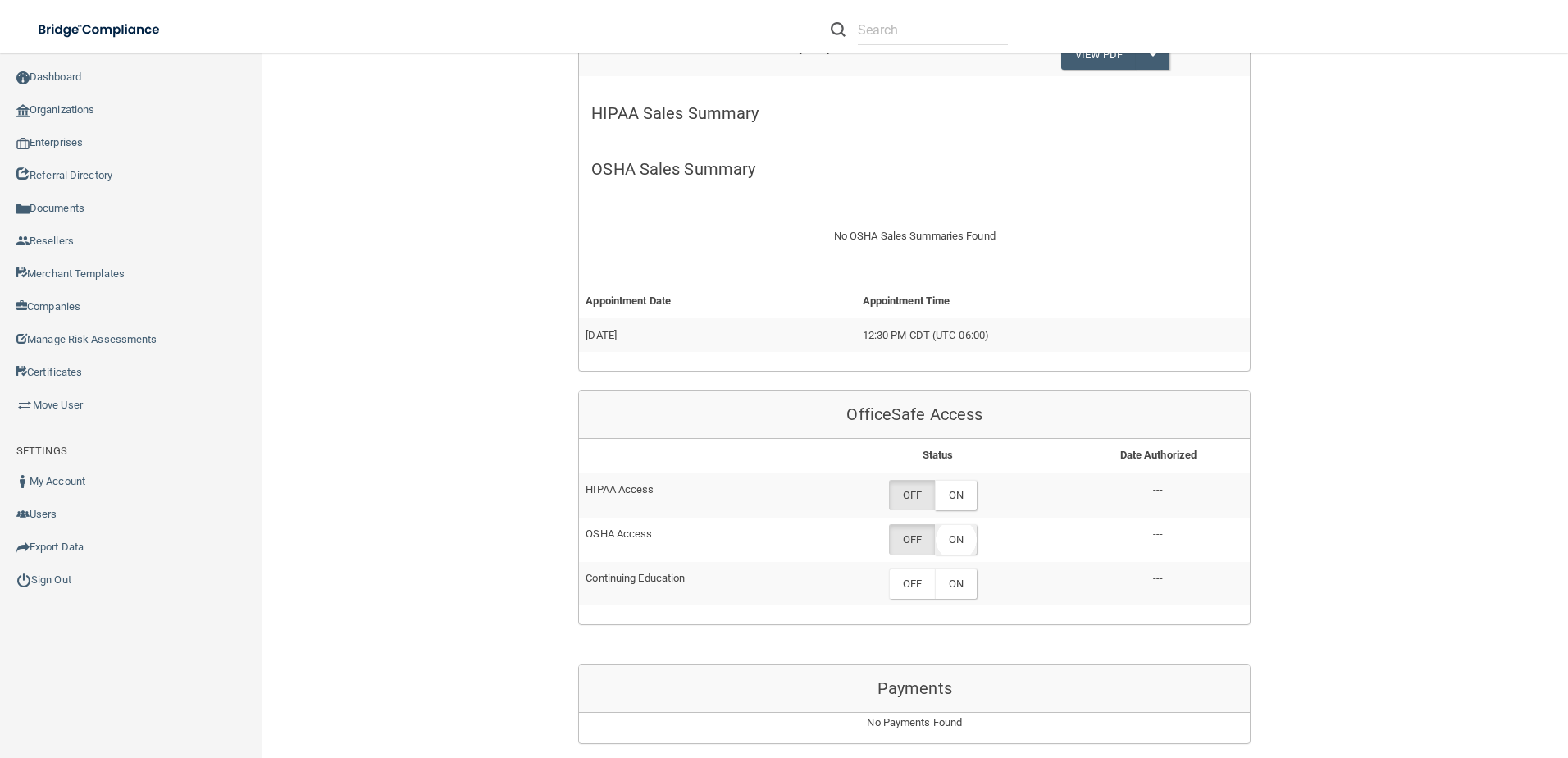
scroll to position [492, 0]
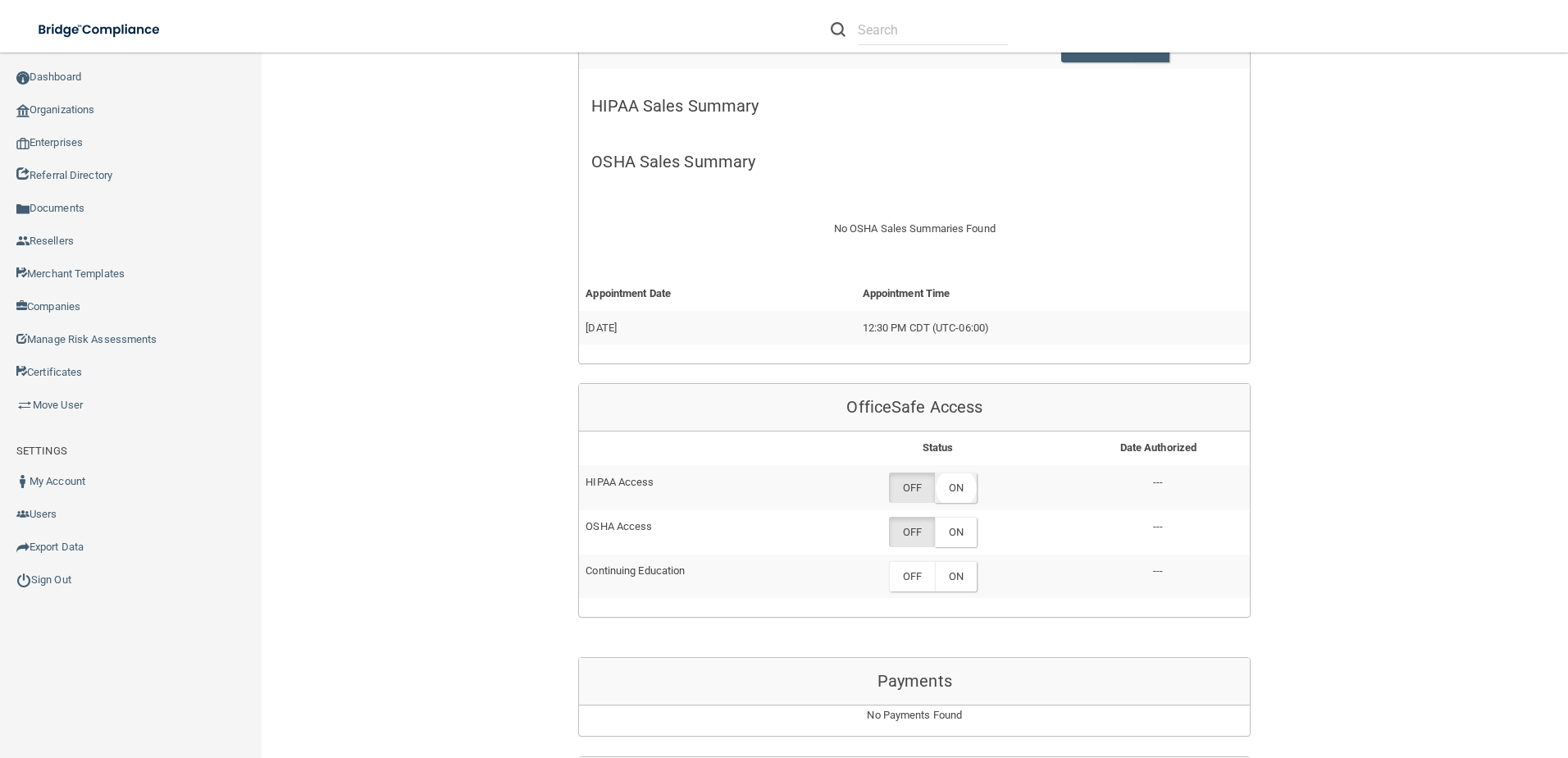
click at [950, 485] on label "ON" at bounding box center [956, 487] width 42 height 30
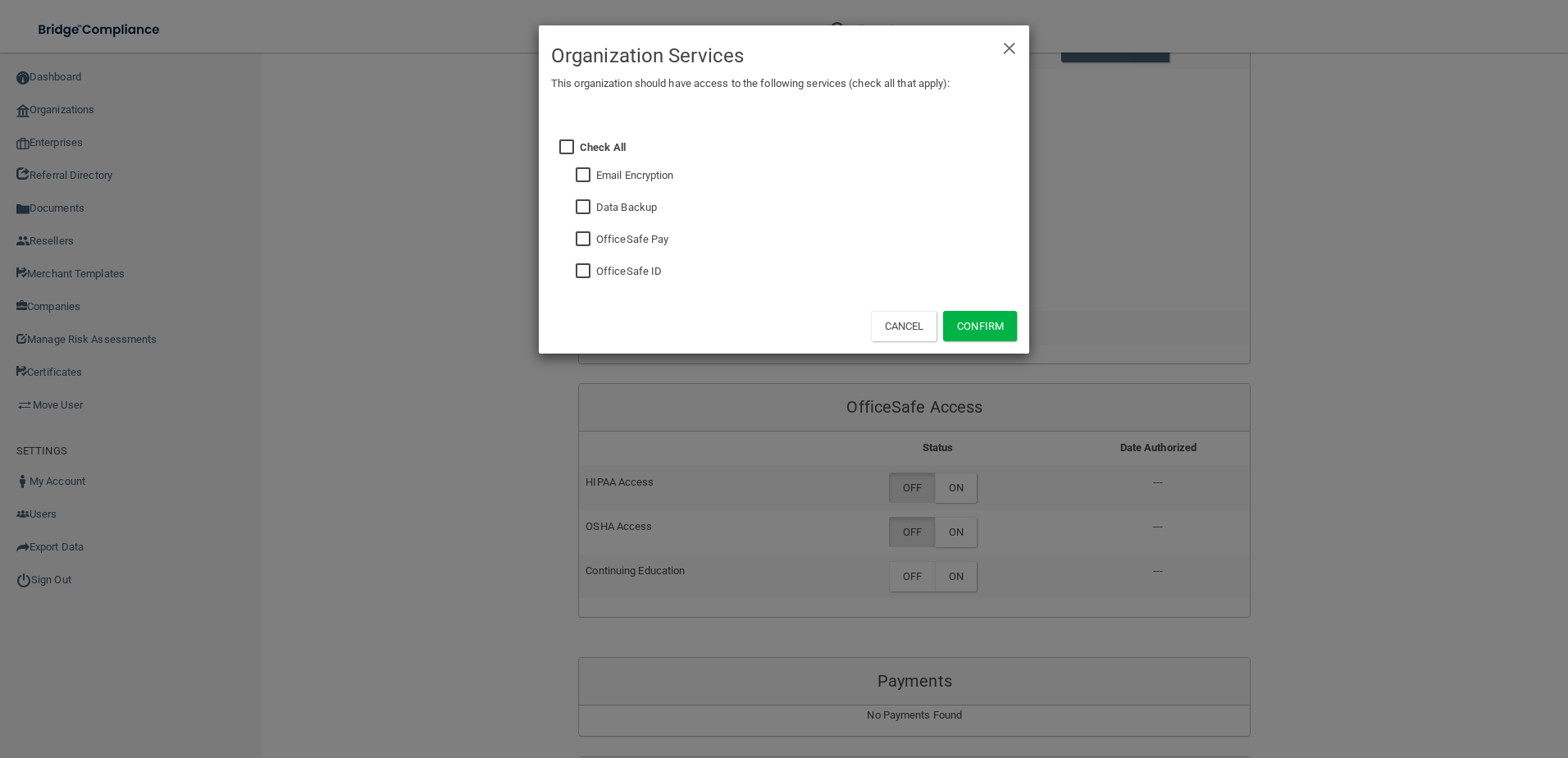
click at [578, 272] on input "checkbox" at bounding box center [585, 271] width 19 height 13
checkbox input "true"
click at [583, 176] on input "checkbox" at bounding box center [585, 176] width 19 height 13
checkbox input "true"
click at [985, 322] on button "Confirm" at bounding box center [979, 325] width 74 height 30
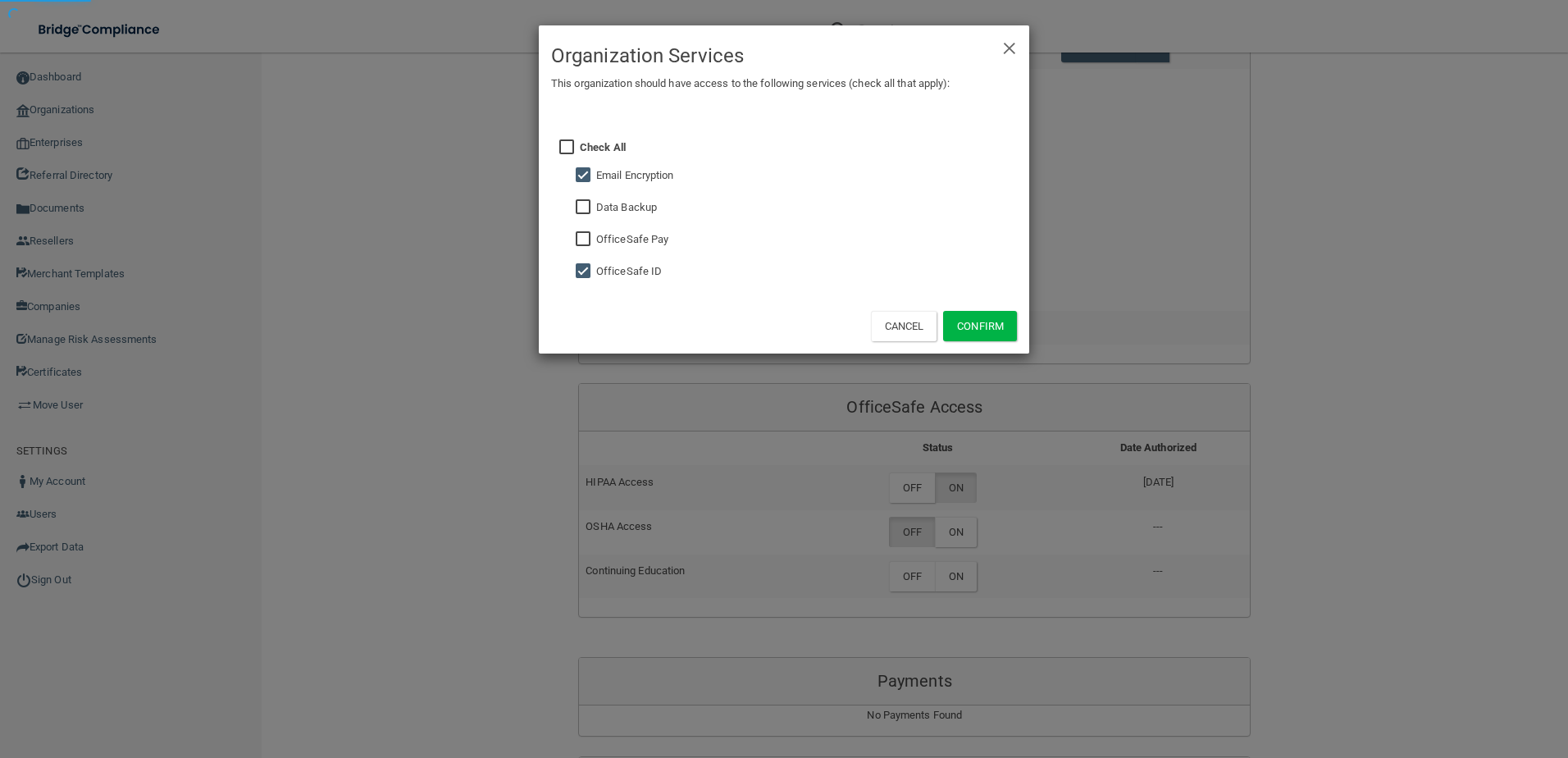
click at [977, 538] on div "× Close Organization Services This organization should have access to the follo…" at bounding box center [784, 379] width 1568 height 758
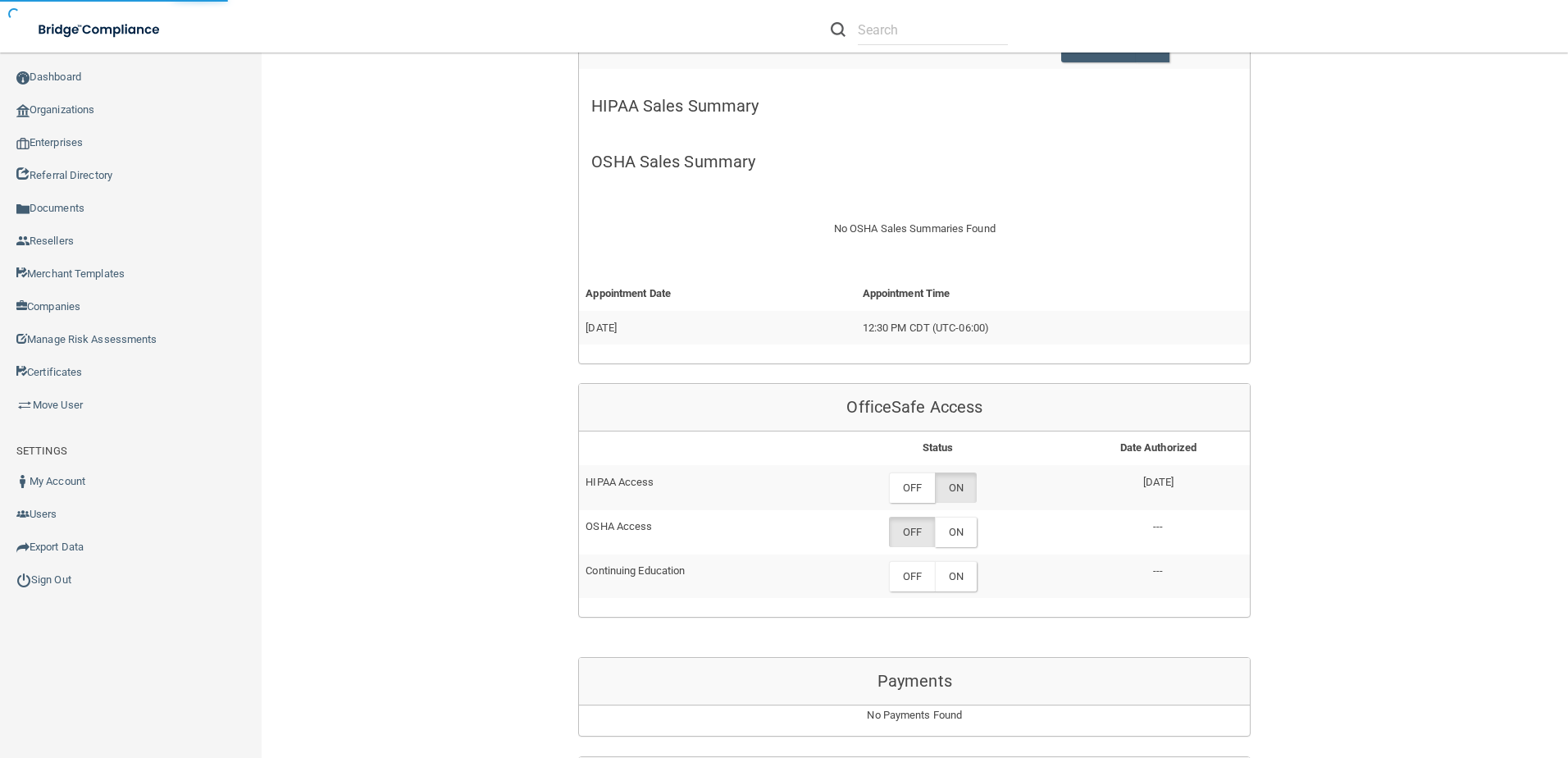
click at [946, 525] on label "ON" at bounding box center [956, 531] width 42 height 30
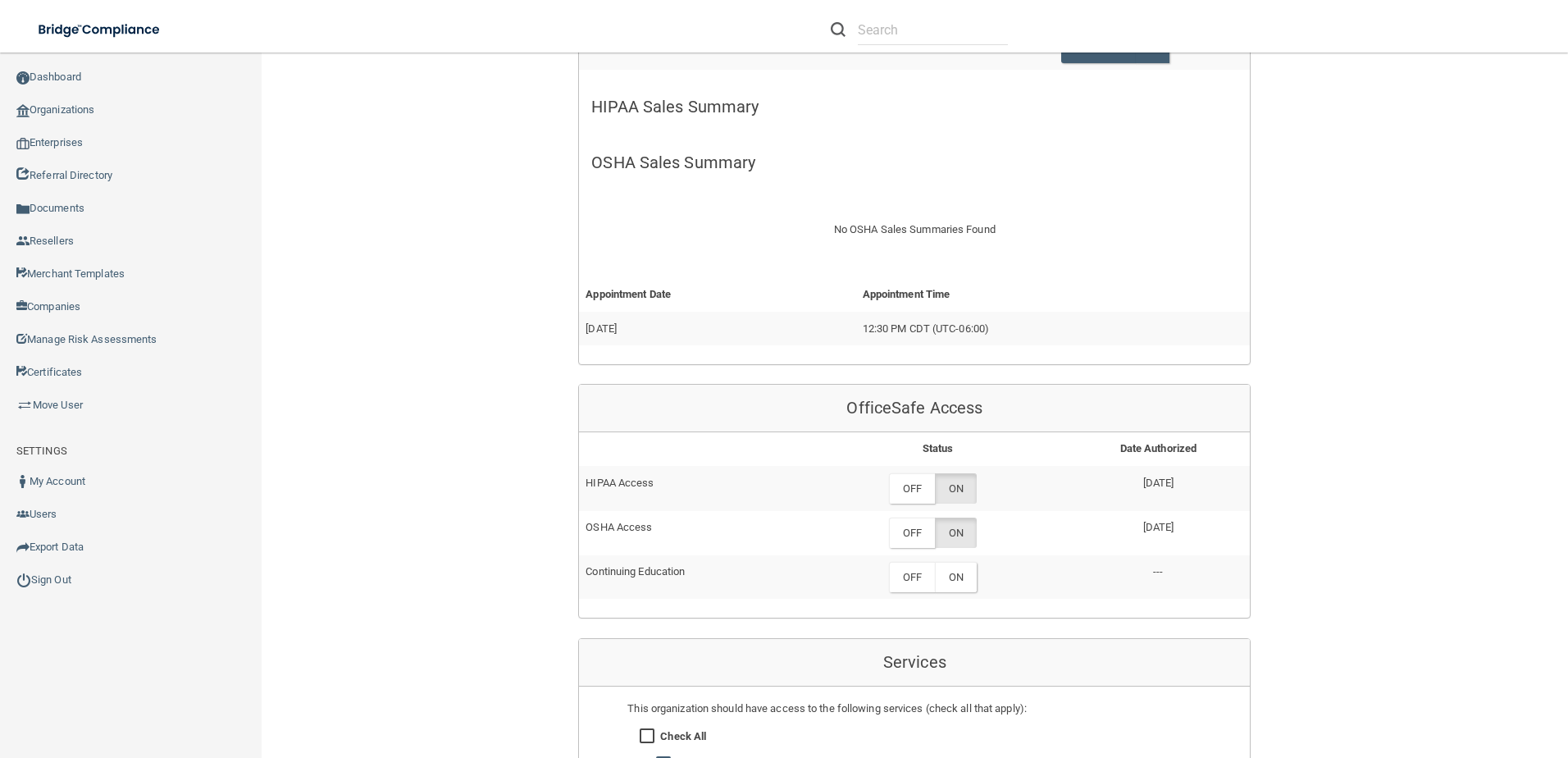
scroll to position [492, 0]
click at [950, 578] on label "ON" at bounding box center [956, 576] width 42 height 30
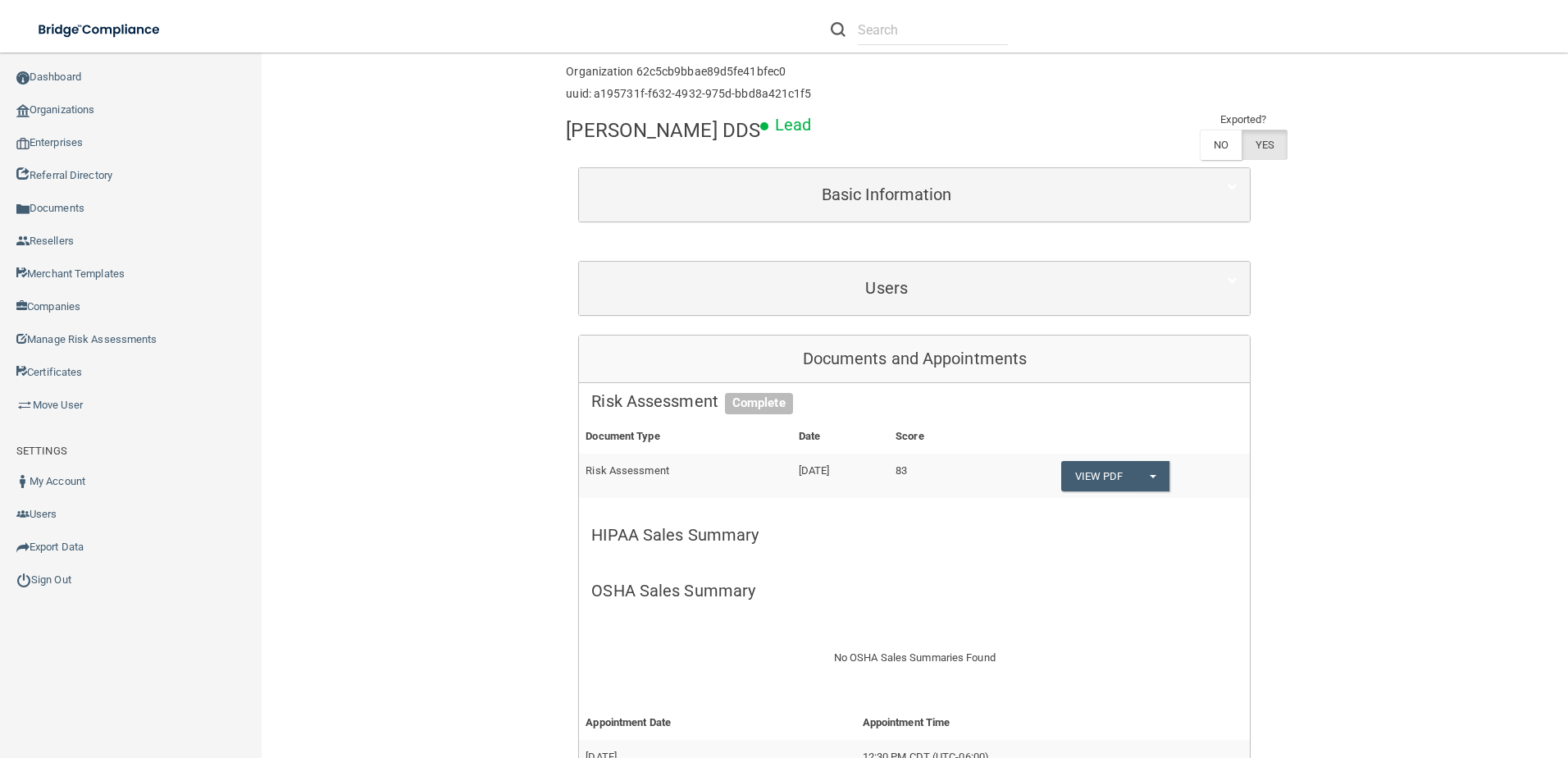
scroll to position [0, 0]
